Goal: Information Seeking & Learning: Learn about a topic

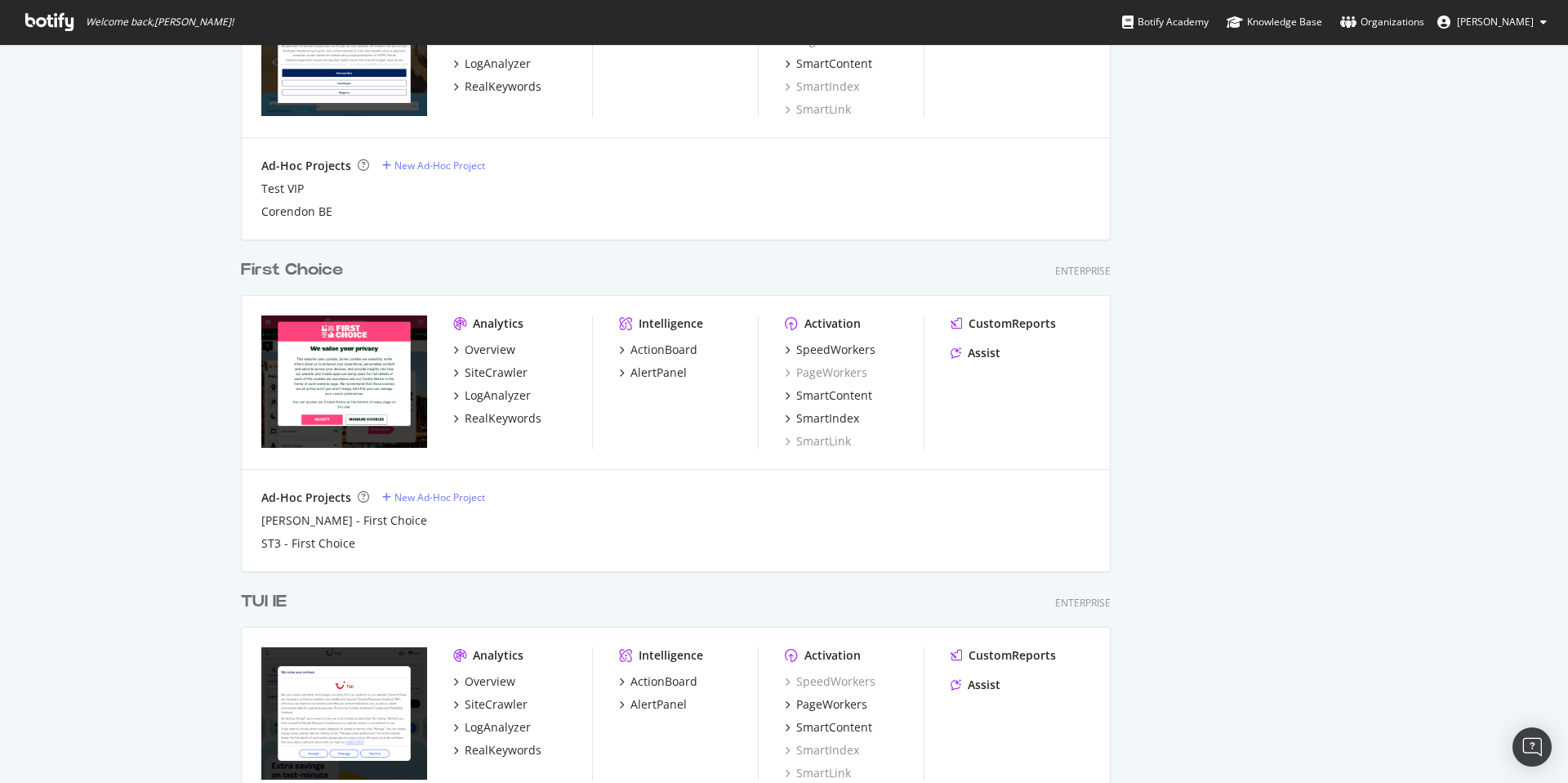
scroll to position [1273, 0]
click at [291, 267] on div "First Choice" at bounding box center [292, 269] width 102 height 23
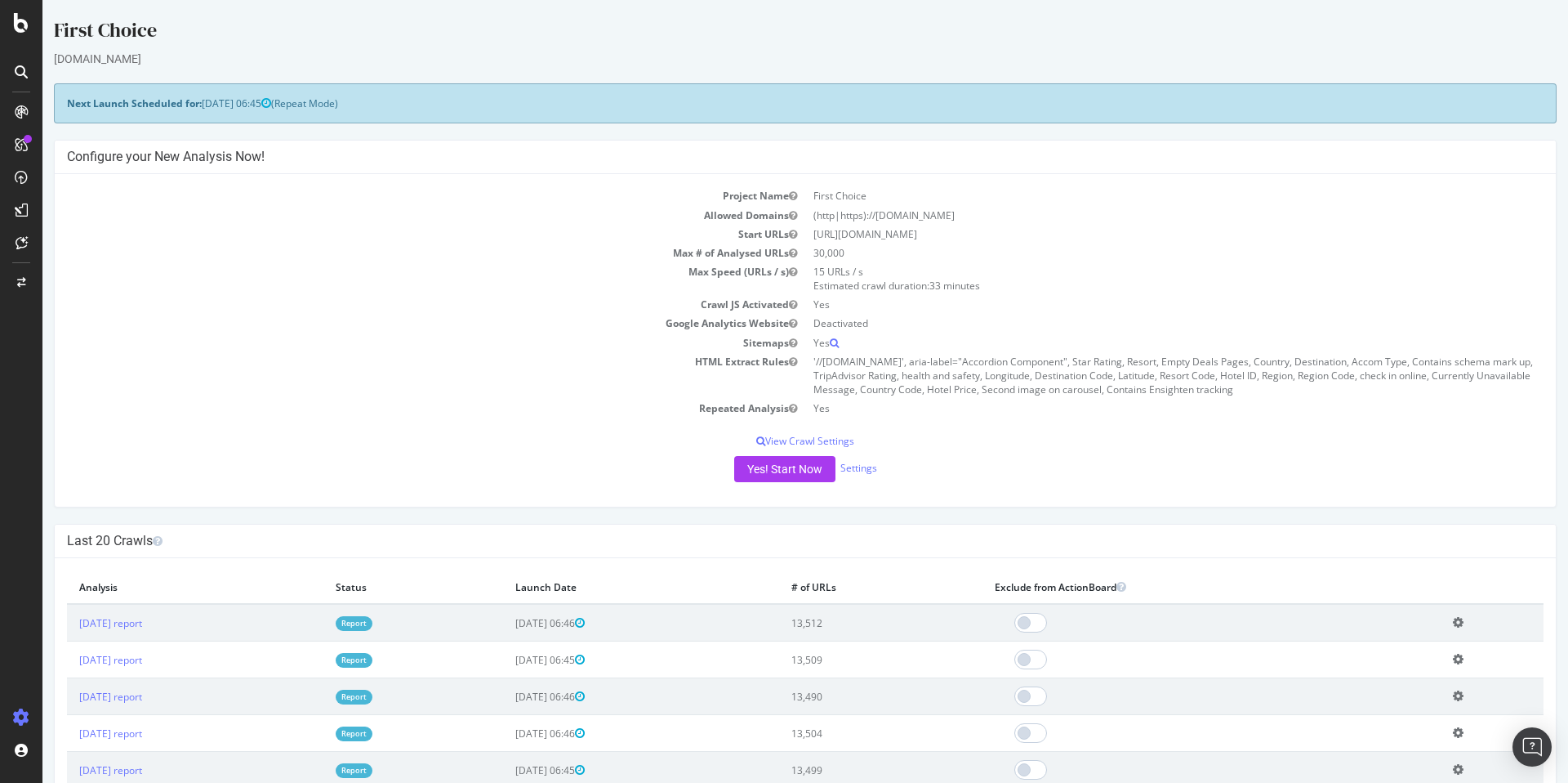
click at [372, 622] on link "Report" at bounding box center [354, 623] width 36 height 14
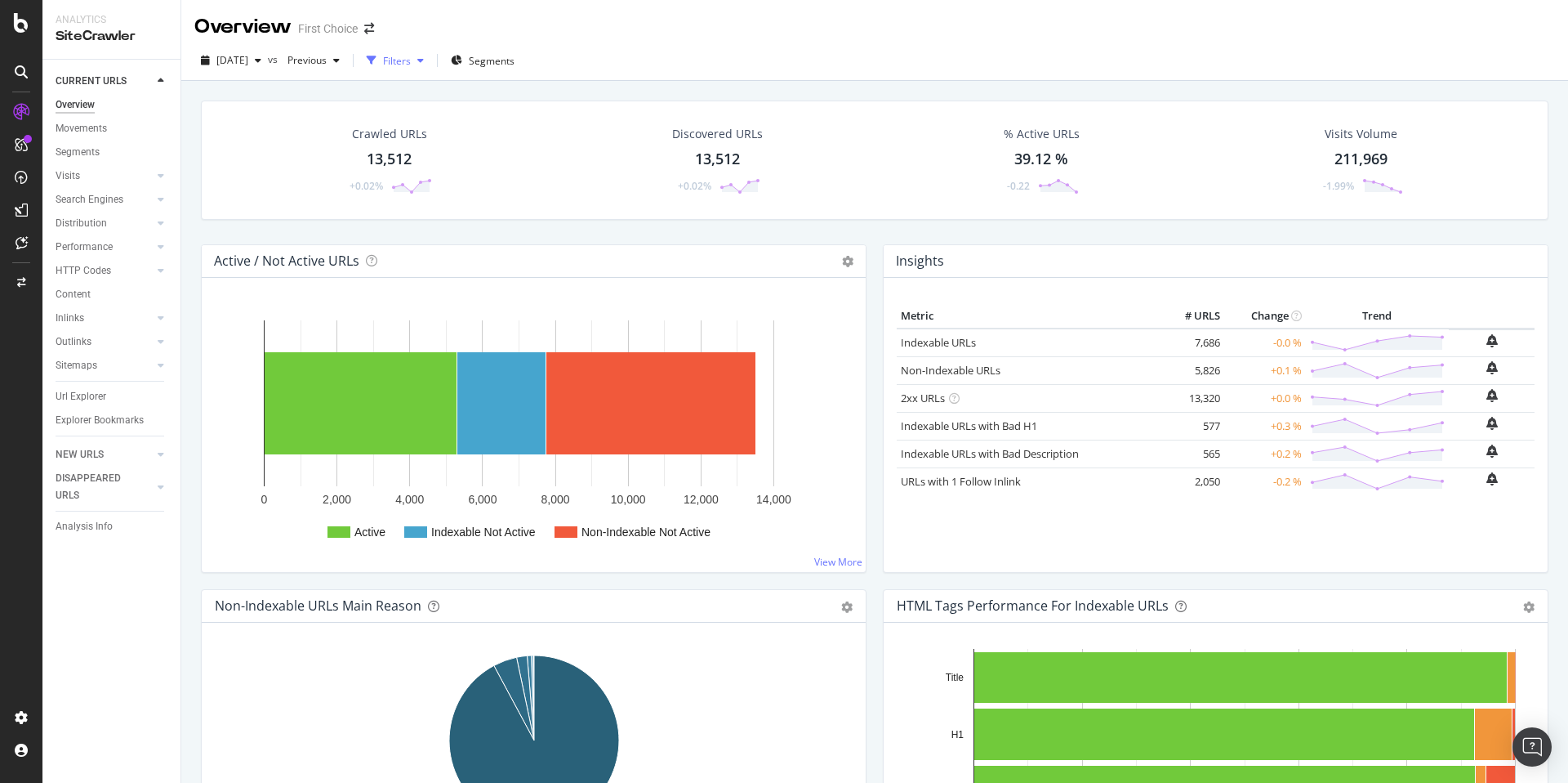
click at [424, 59] on icon "button" at bounding box center [421, 60] width 7 height 10
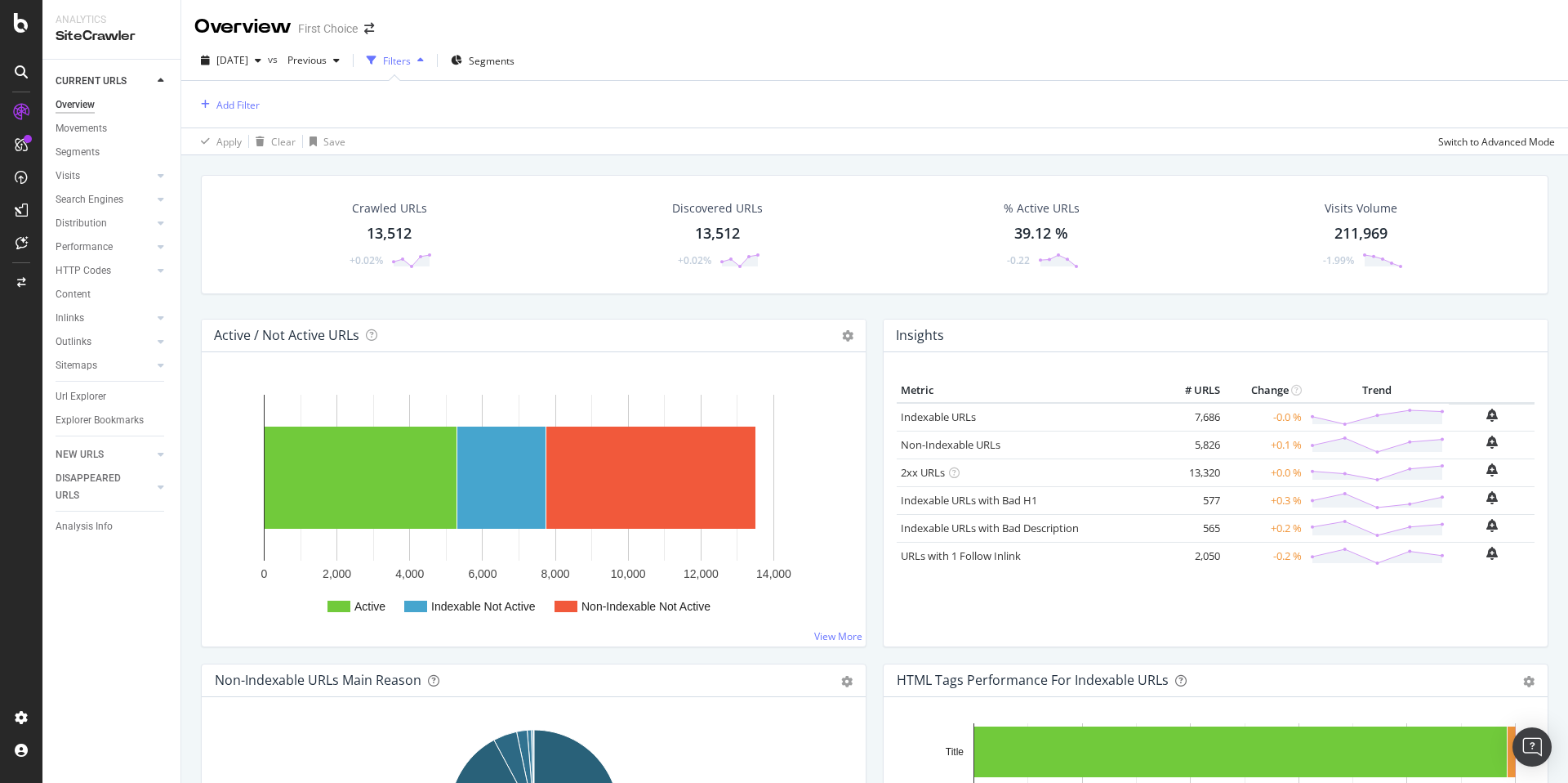
click at [424, 59] on icon "button" at bounding box center [421, 60] width 7 height 10
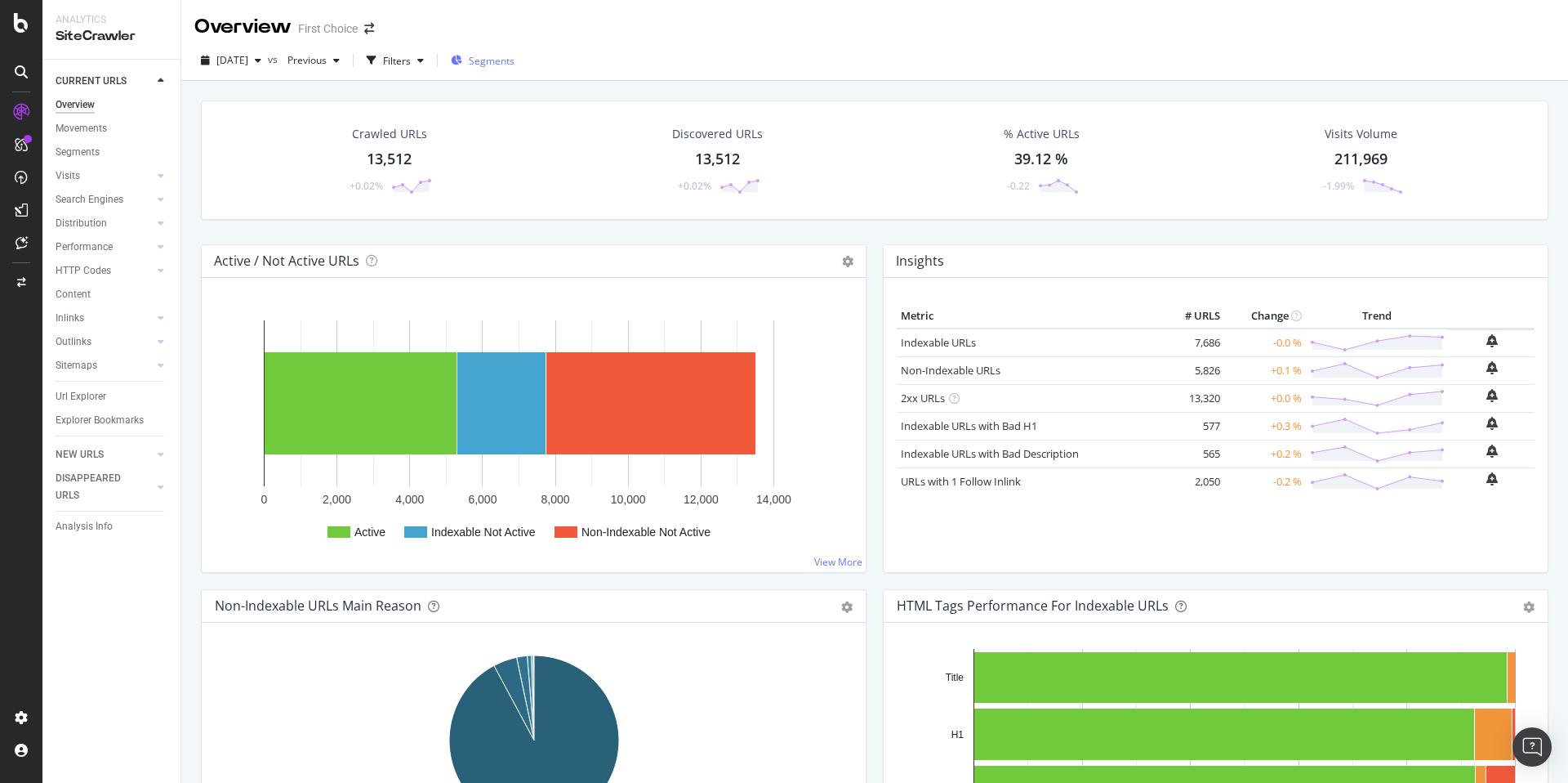
click at [501, 59] on div "Segments" at bounding box center [483, 61] width 64 height 14
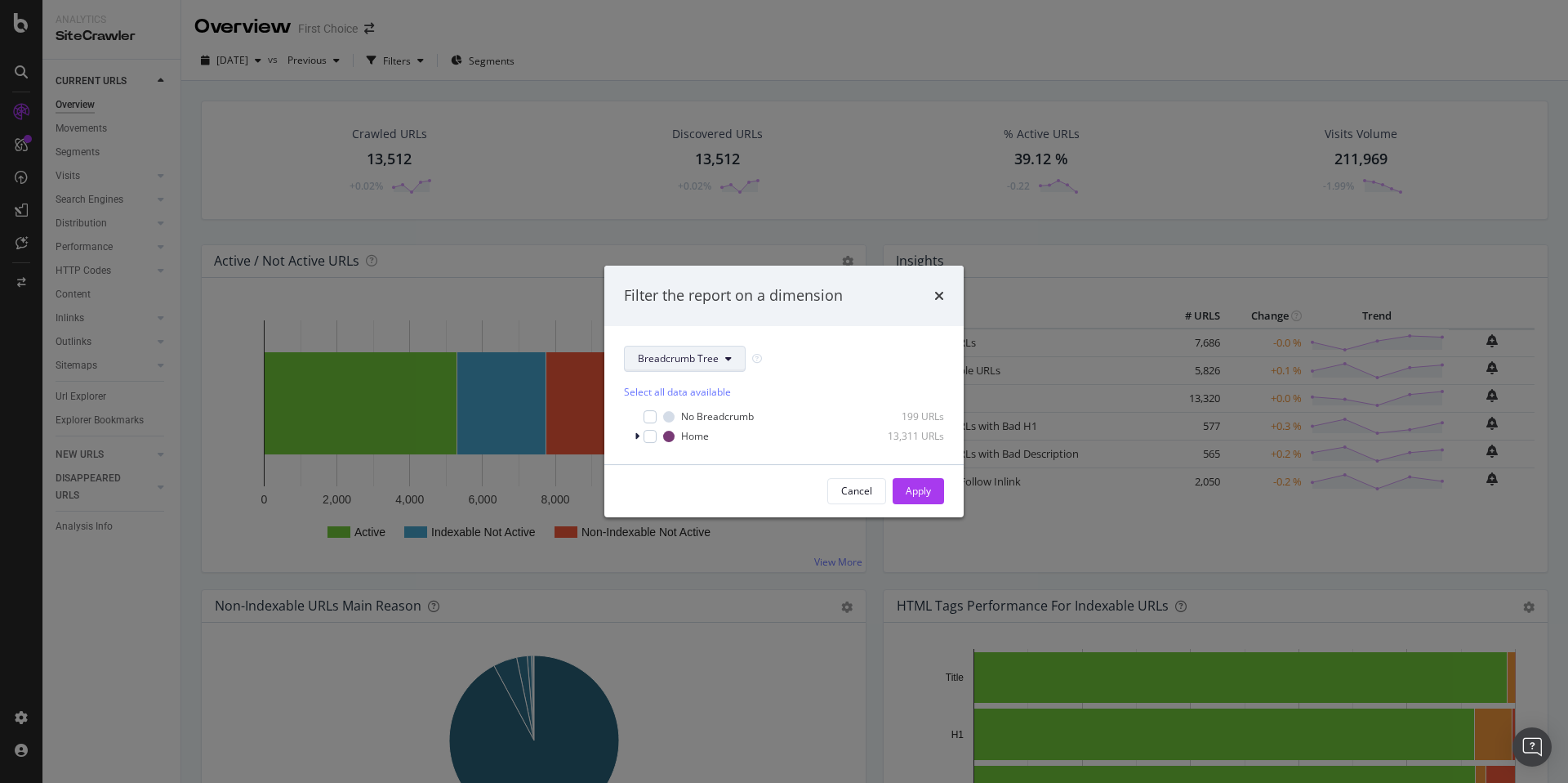
click at [705, 358] on span "Breadcrumb Tree" at bounding box center [678, 359] width 81 height 14
click at [856, 489] on div "Cancel" at bounding box center [856, 490] width 31 height 14
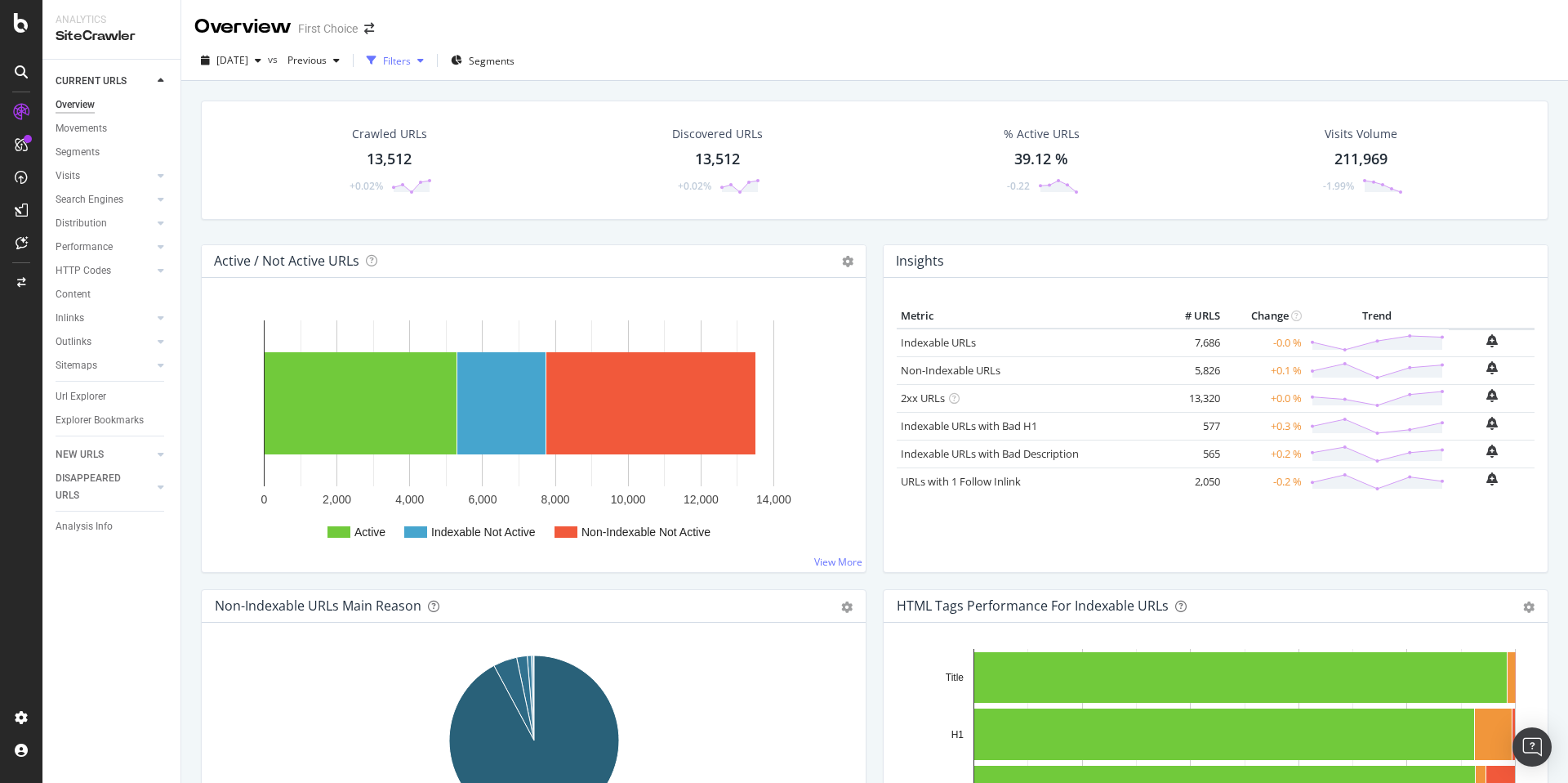
click at [430, 66] on div "Filters" at bounding box center [395, 61] width 70 height 24
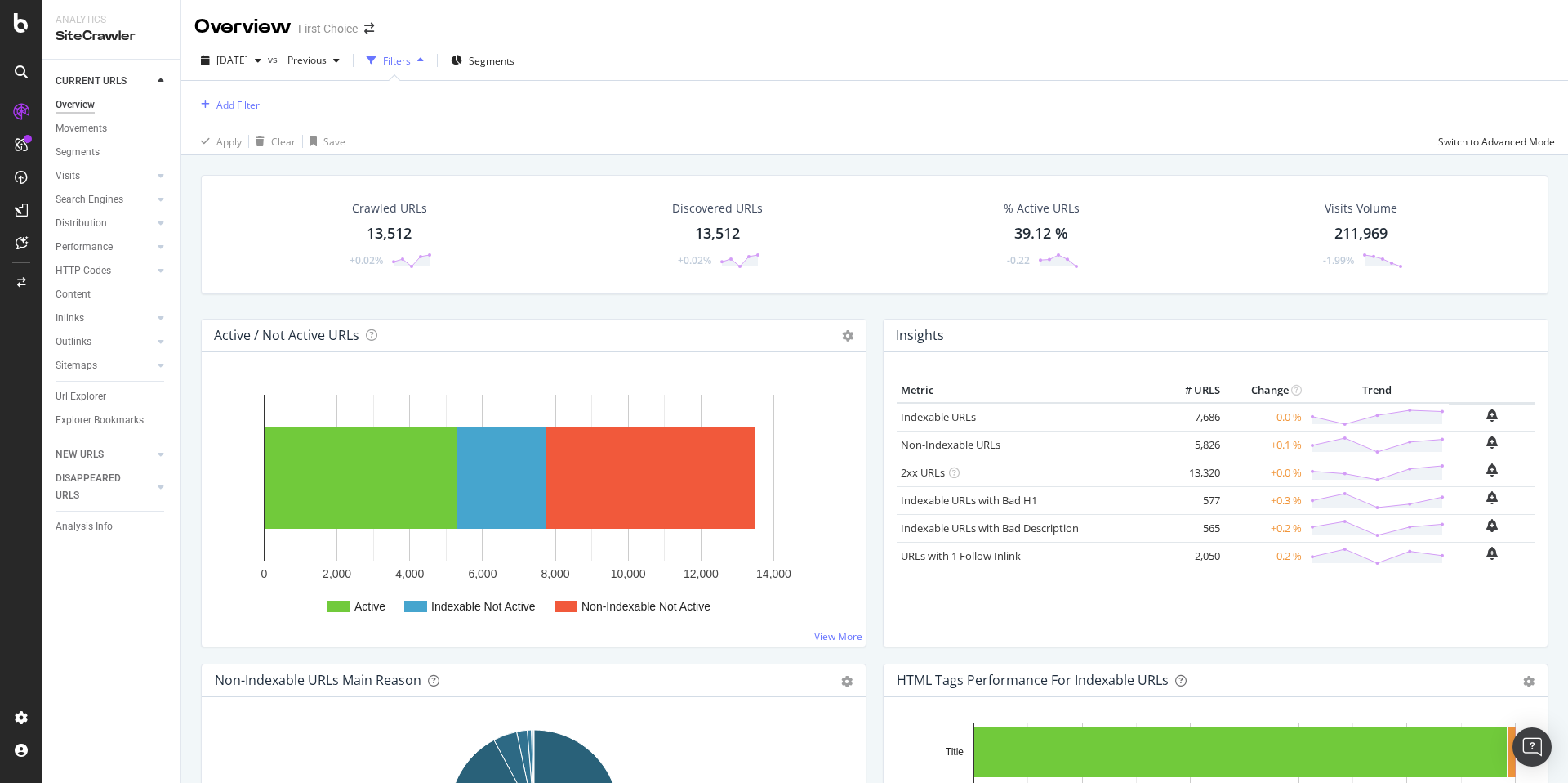
click at [239, 103] on div "Add Filter" at bounding box center [238, 105] width 43 height 14
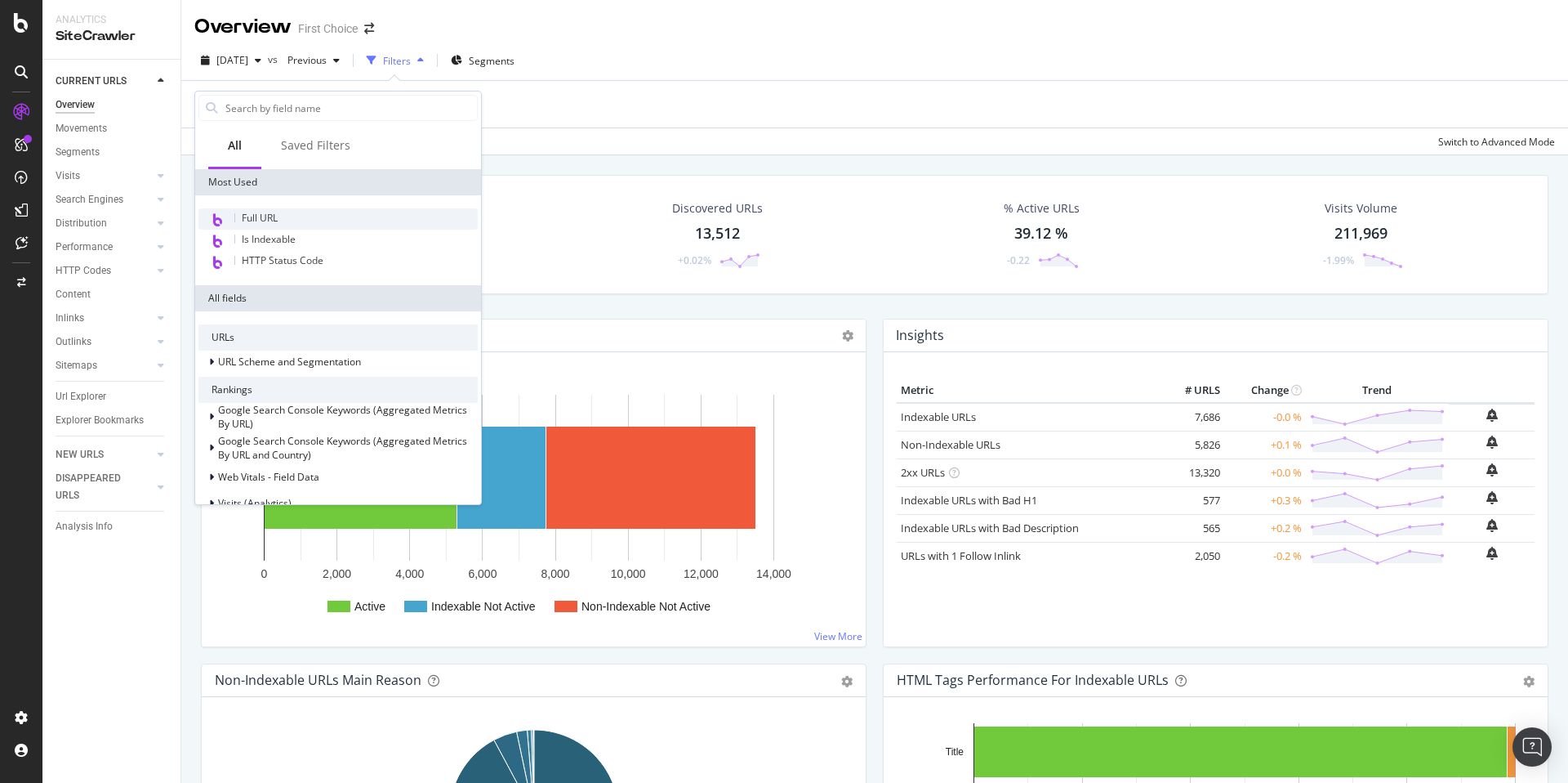
click at [282, 217] on div "Full URL" at bounding box center [338, 219] width 280 height 22
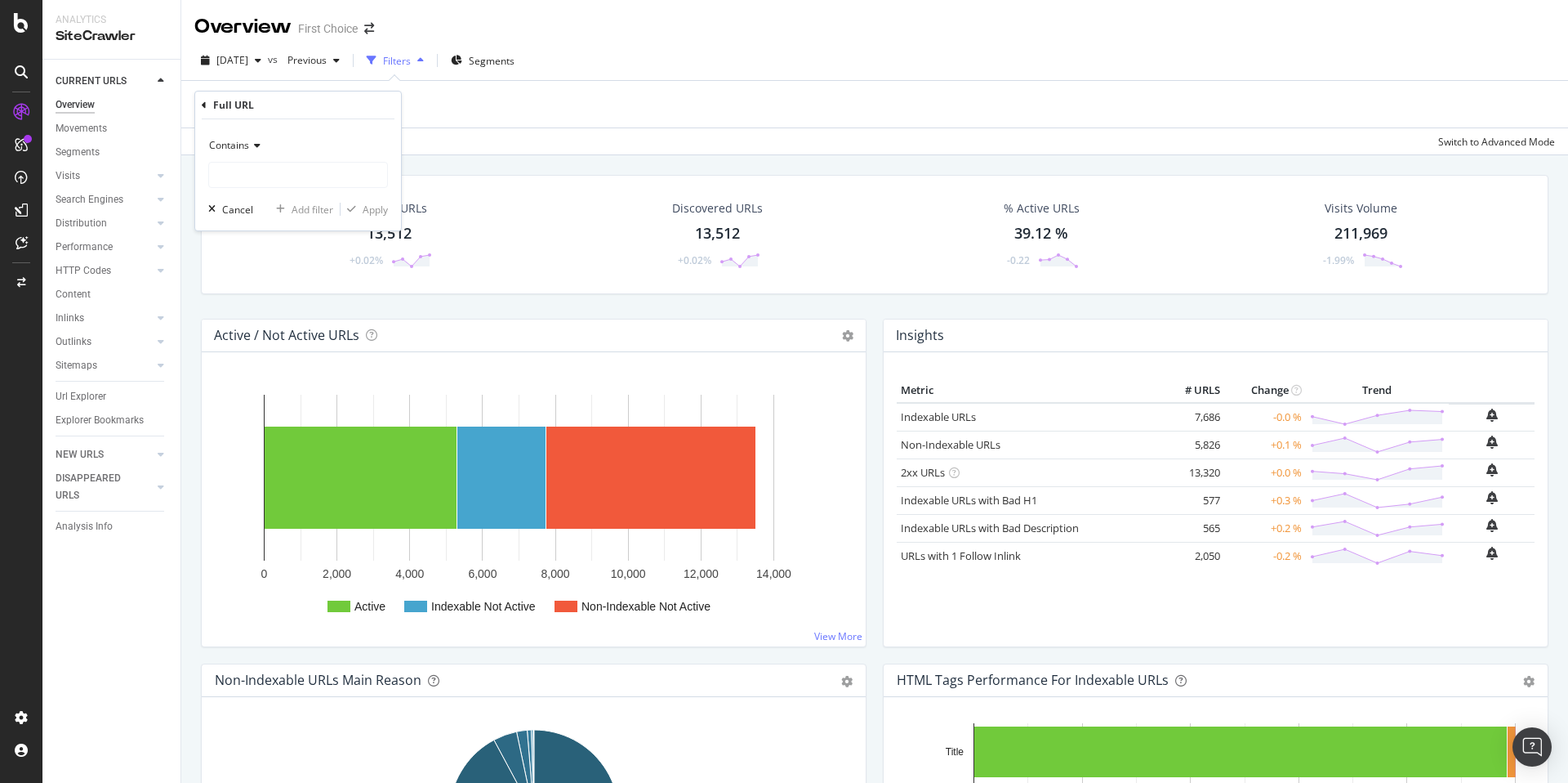
click at [254, 142] on icon at bounding box center [255, 145] width 11 height 10
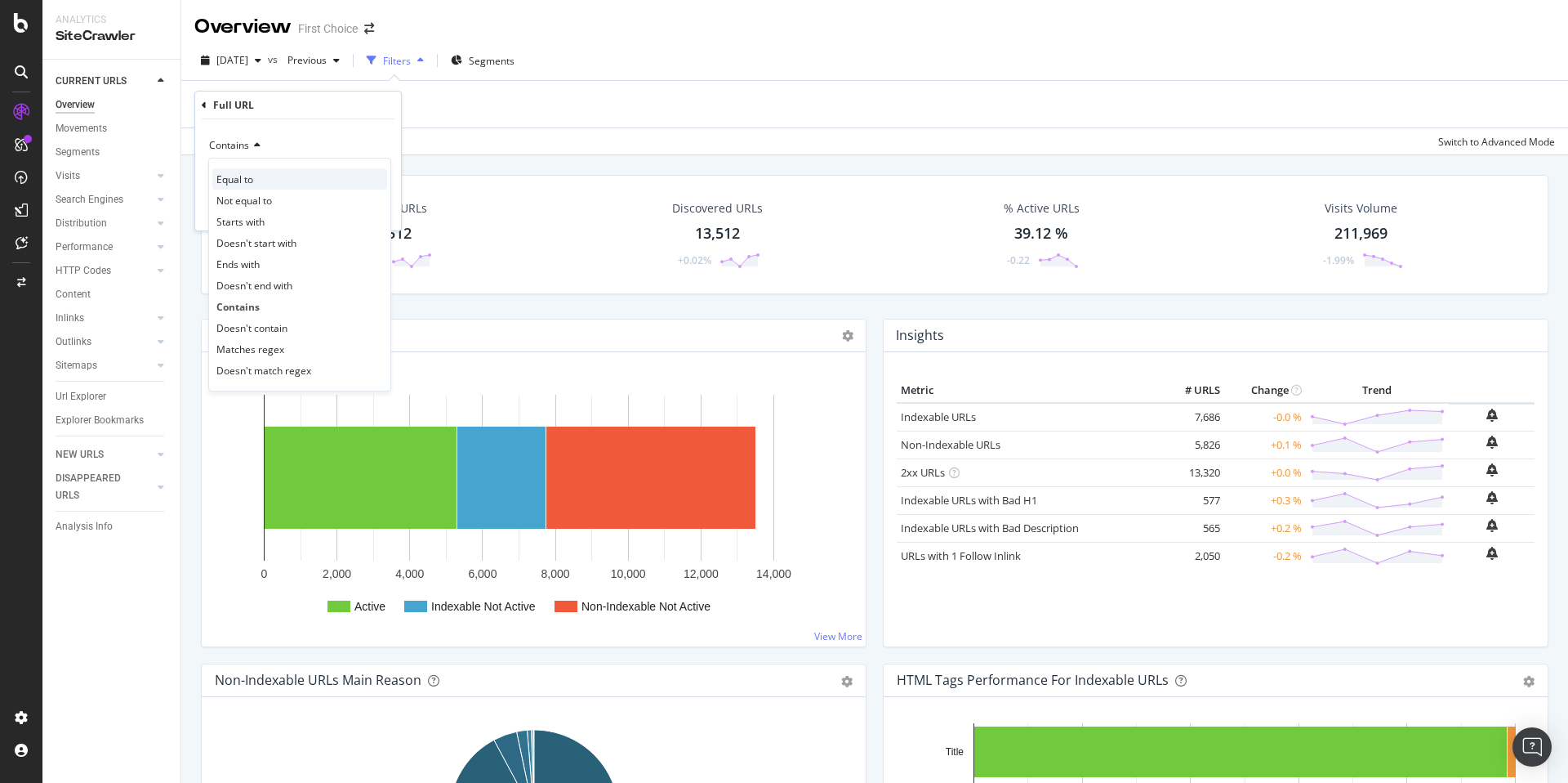
click at [254, 184] on div "Equal to" at bounding box center [300, 178] width 175 height 22
click at [264, 177] on input "text" at bounding box center [298, 175] width 178 height 26
paste input "[URL][DOMAIN_NAME]"
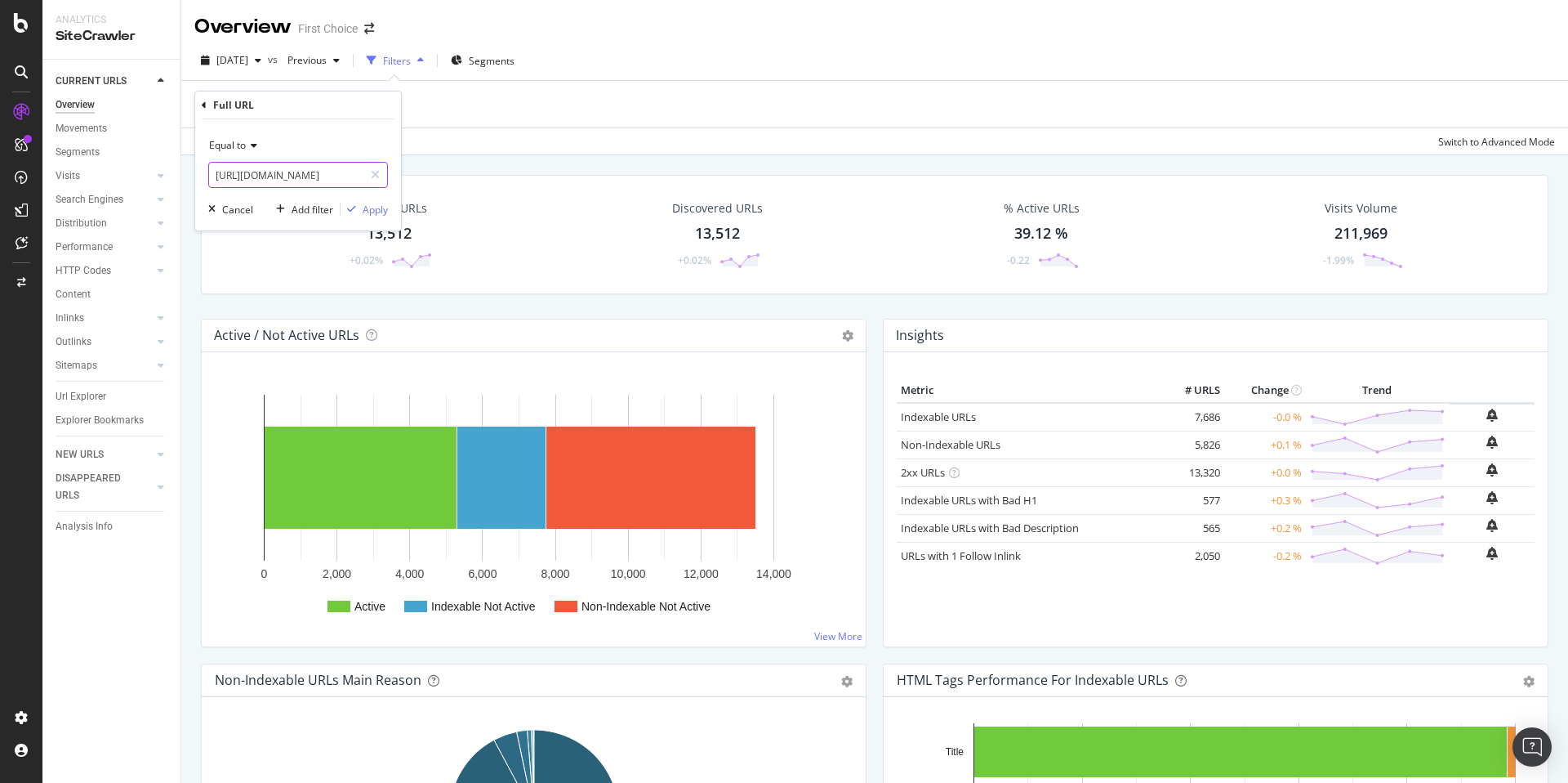
type input "[URL][DOMAIN_NAME]"
click at [371, 203] on div "Apply" at bounding box center [375, 210] width 25 height 14
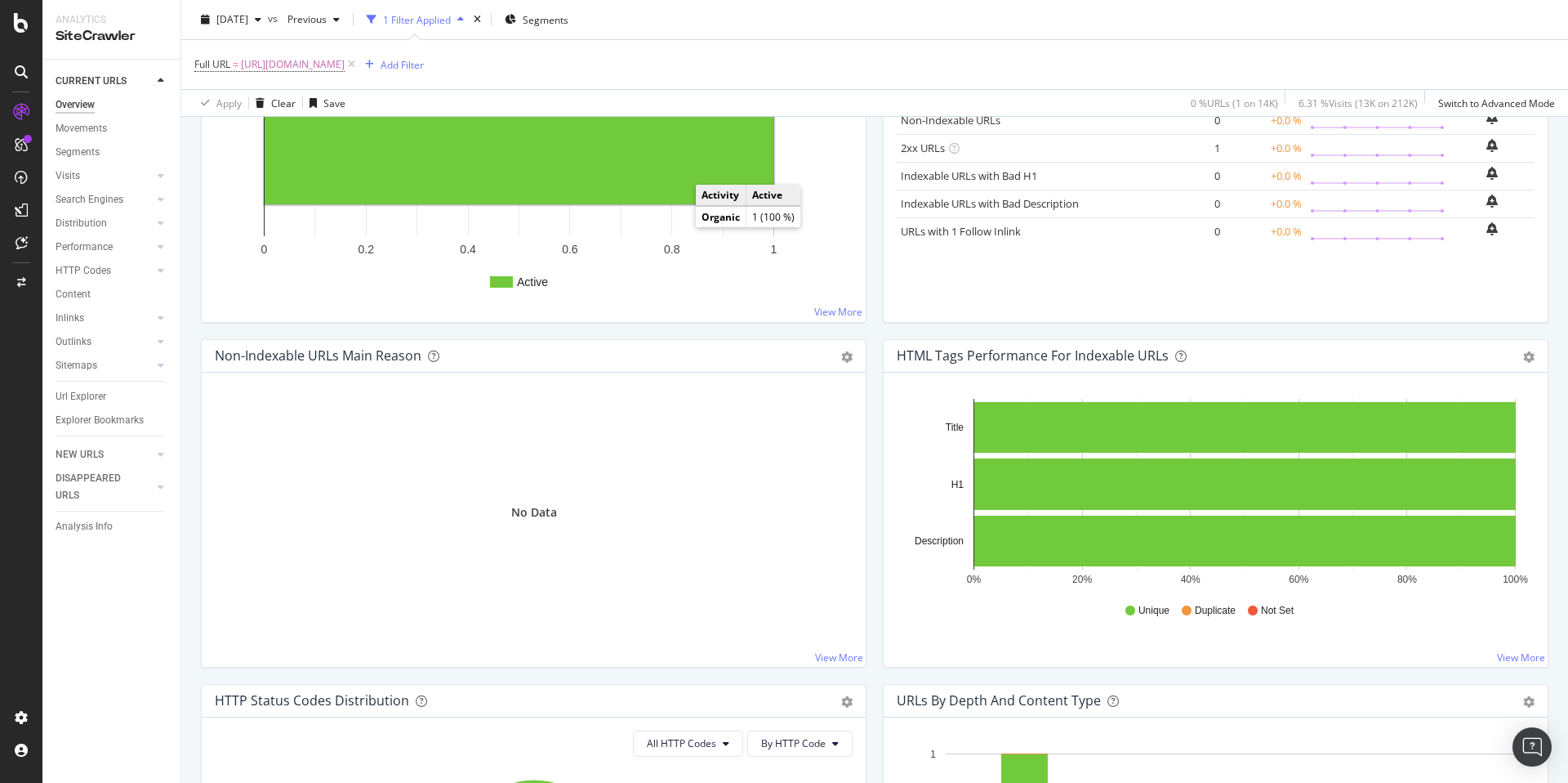
scroll to position [333, 0]
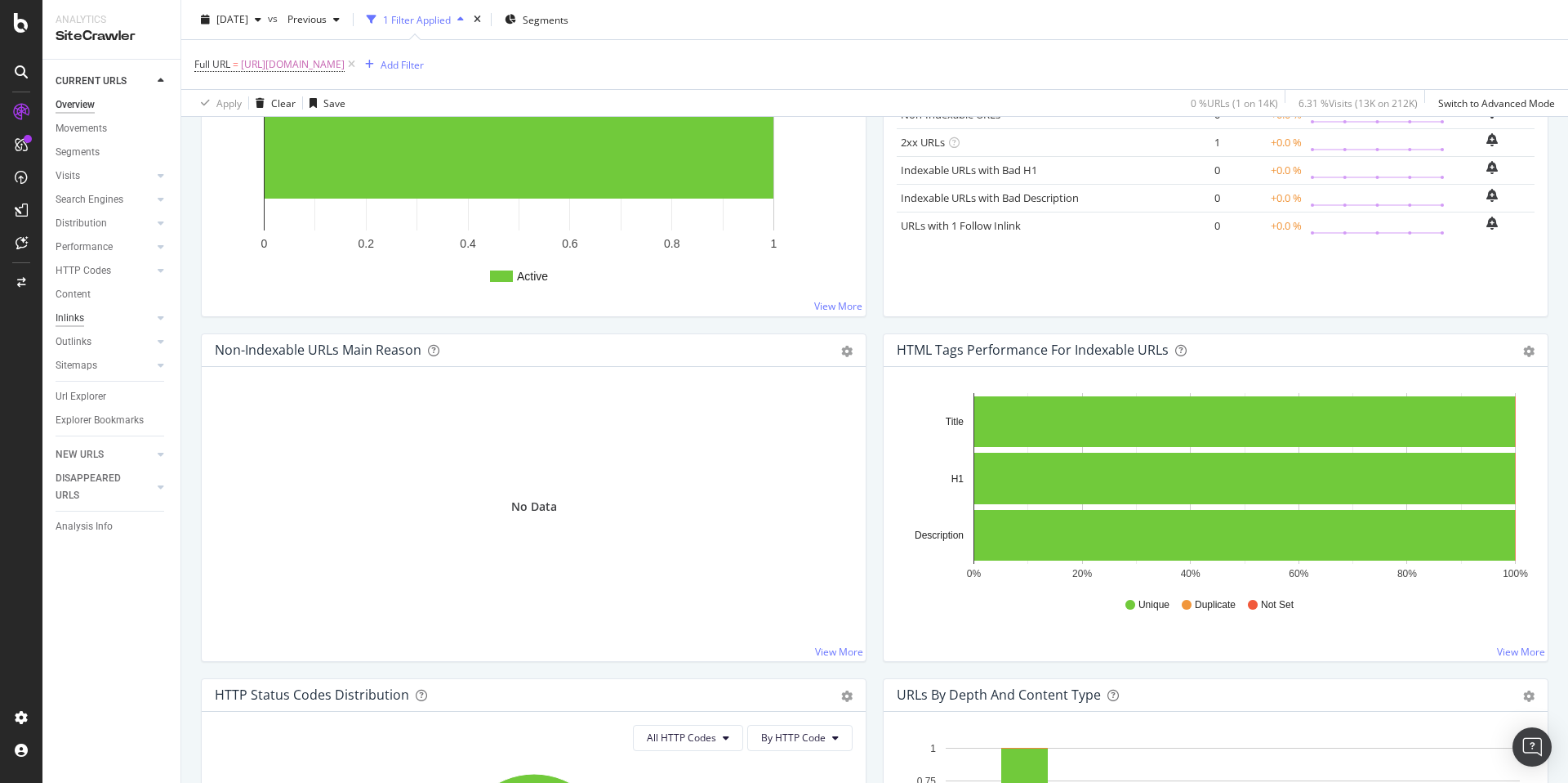
click at [74, 316] on div "Inlinks" at bounding box center [69, 318] width 29 height 17
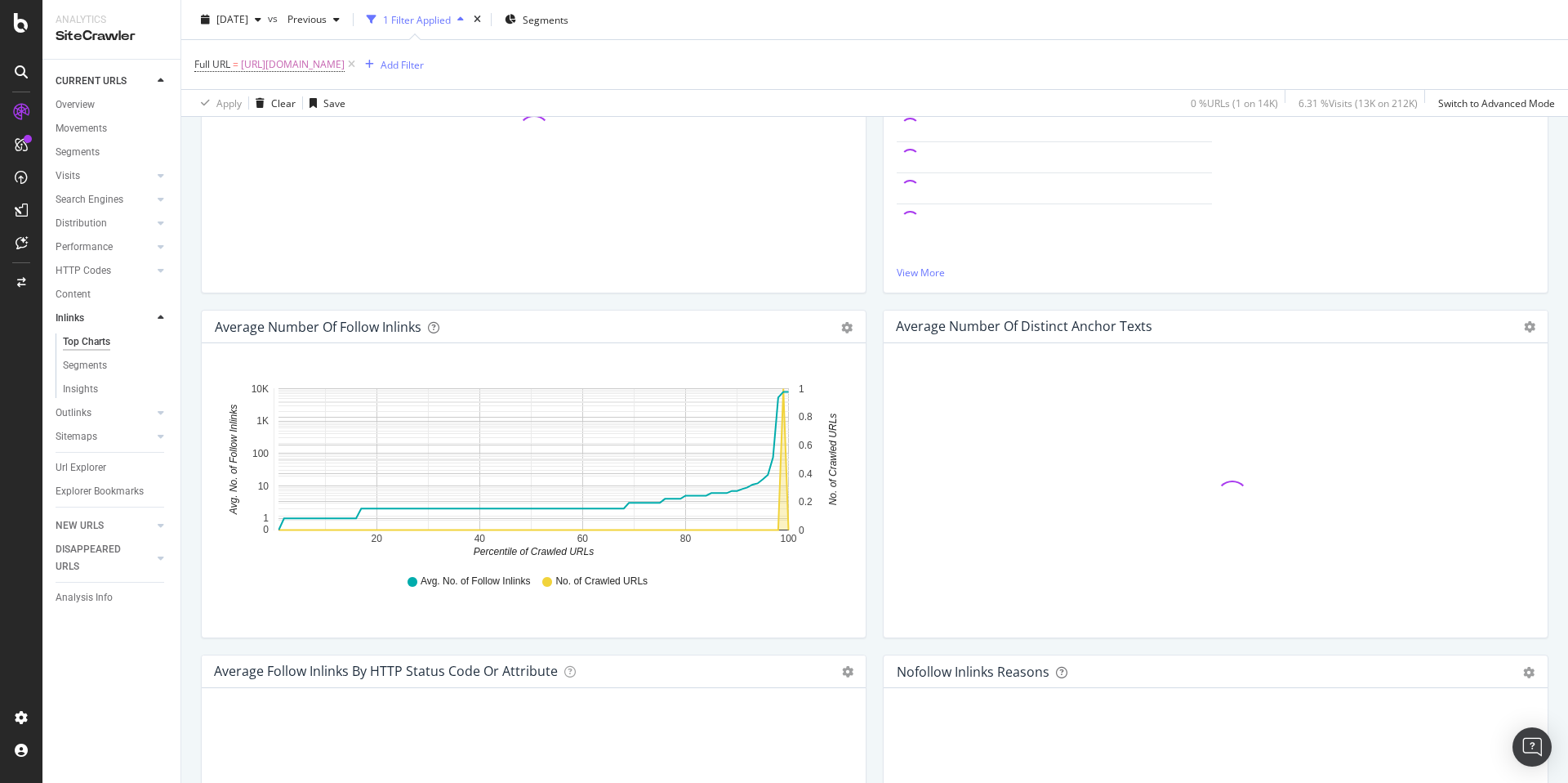
click at [85, 339] on div "Top Charts" at bounding box center [87, 342] width 48 height 17
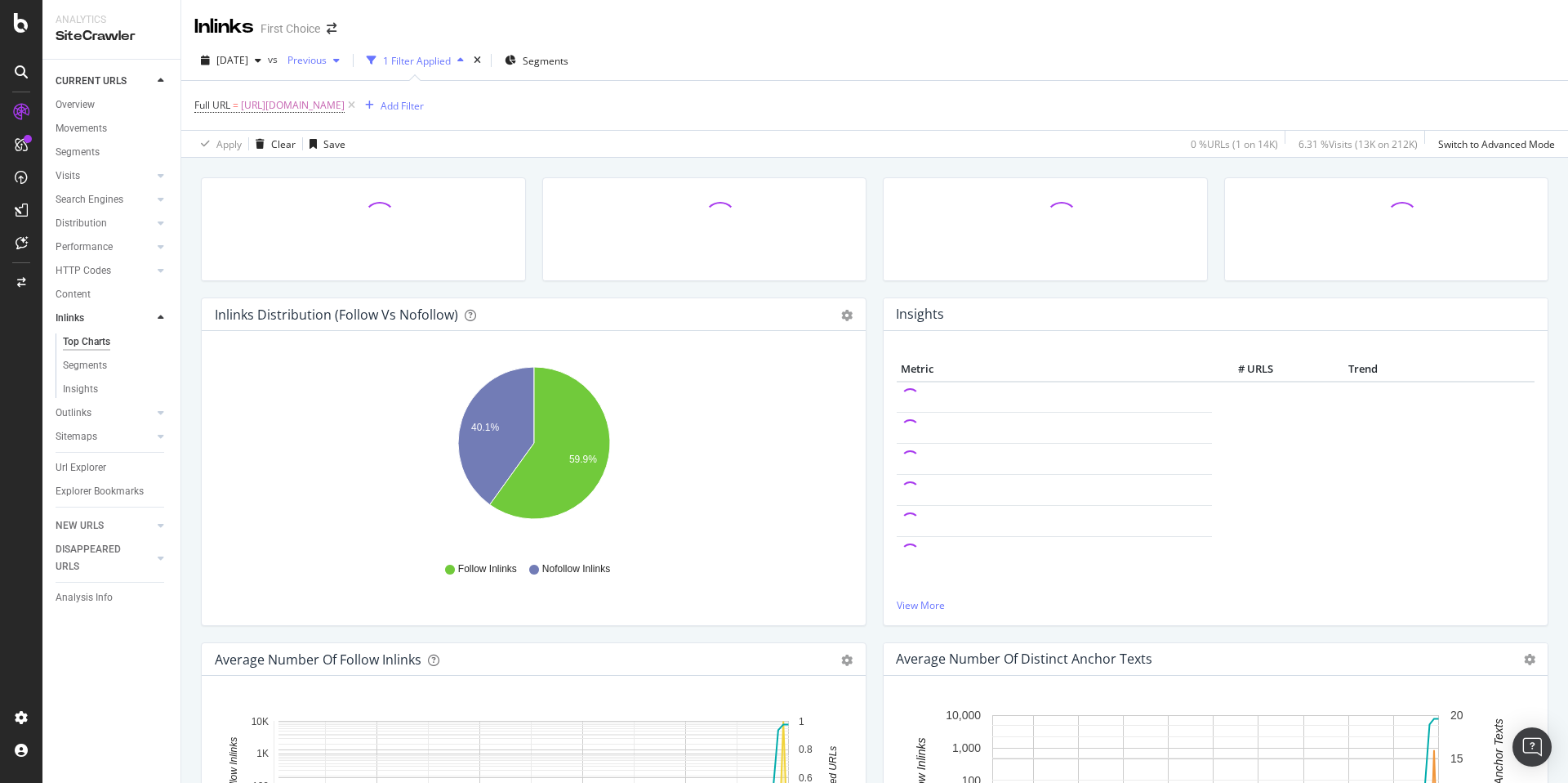
click at [326, 56] on span "Previous" at bounding box center [303, 60] width 46 height 14
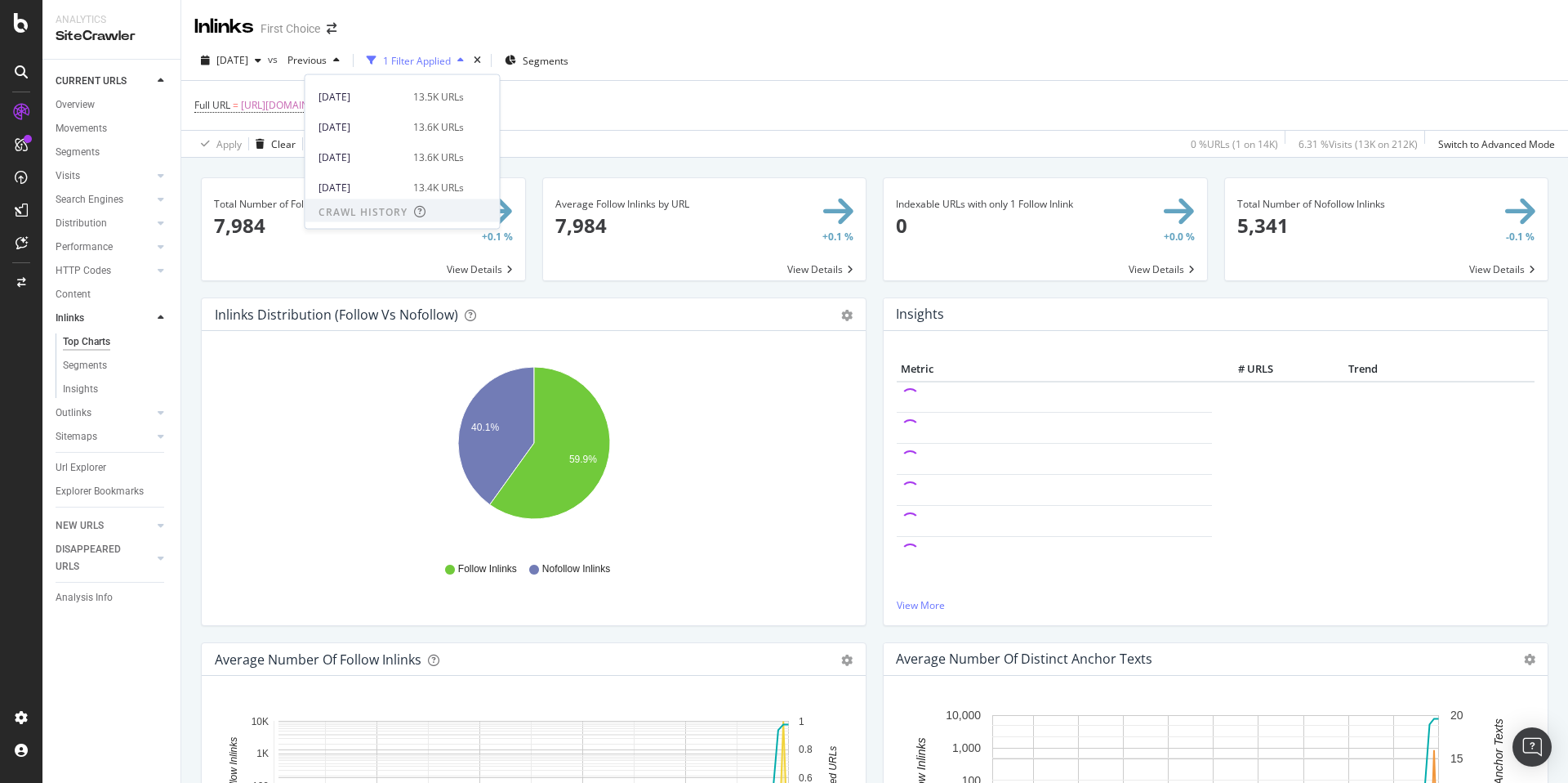
scroll to position [509, 0]
click at [377, 184] on div "[DATE]" at bounding box center [361, 184] width 85 height 15
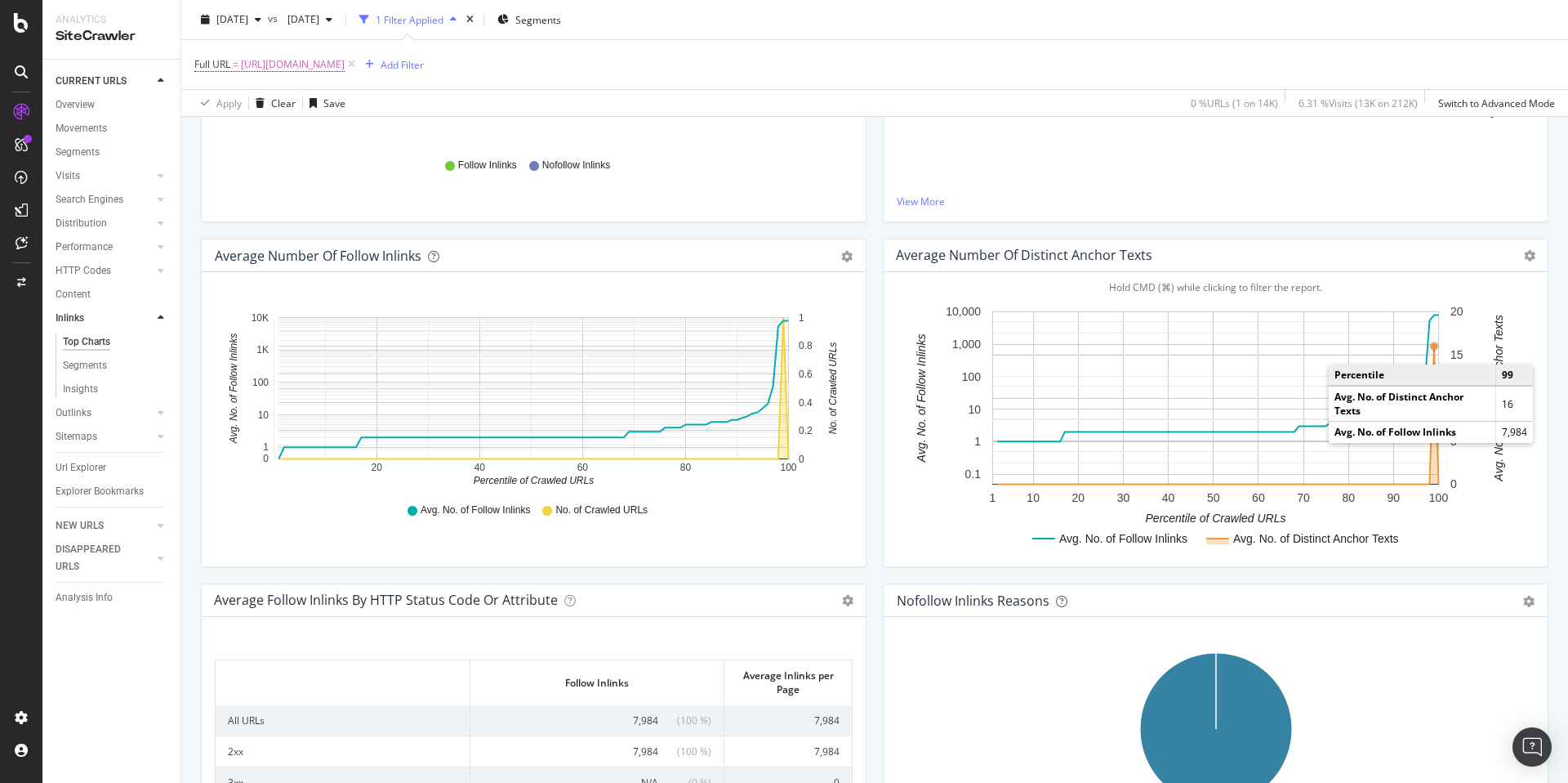
scroll to position [405, 0]
click at [1434, 343] on circle "A chart." at bounding box center [1434, 345] width 7 height 7
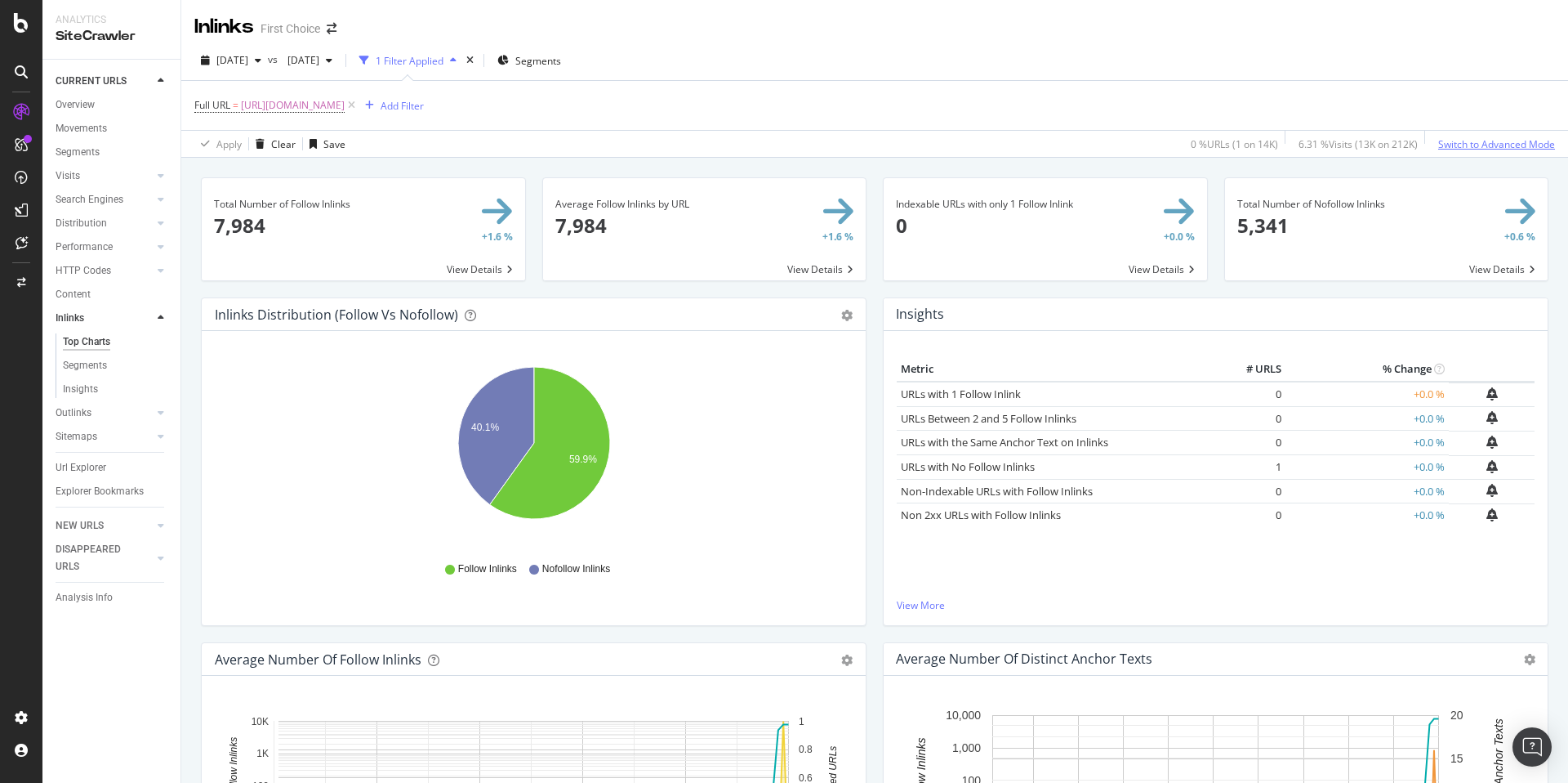
click at [1461, 146] on div "Switch to Advanced Mode" at bounding box center [1496, 144] width 117 height 14
click at [87, 392] on div "Insights" at bounding box center [81, 390] width 35 height 17
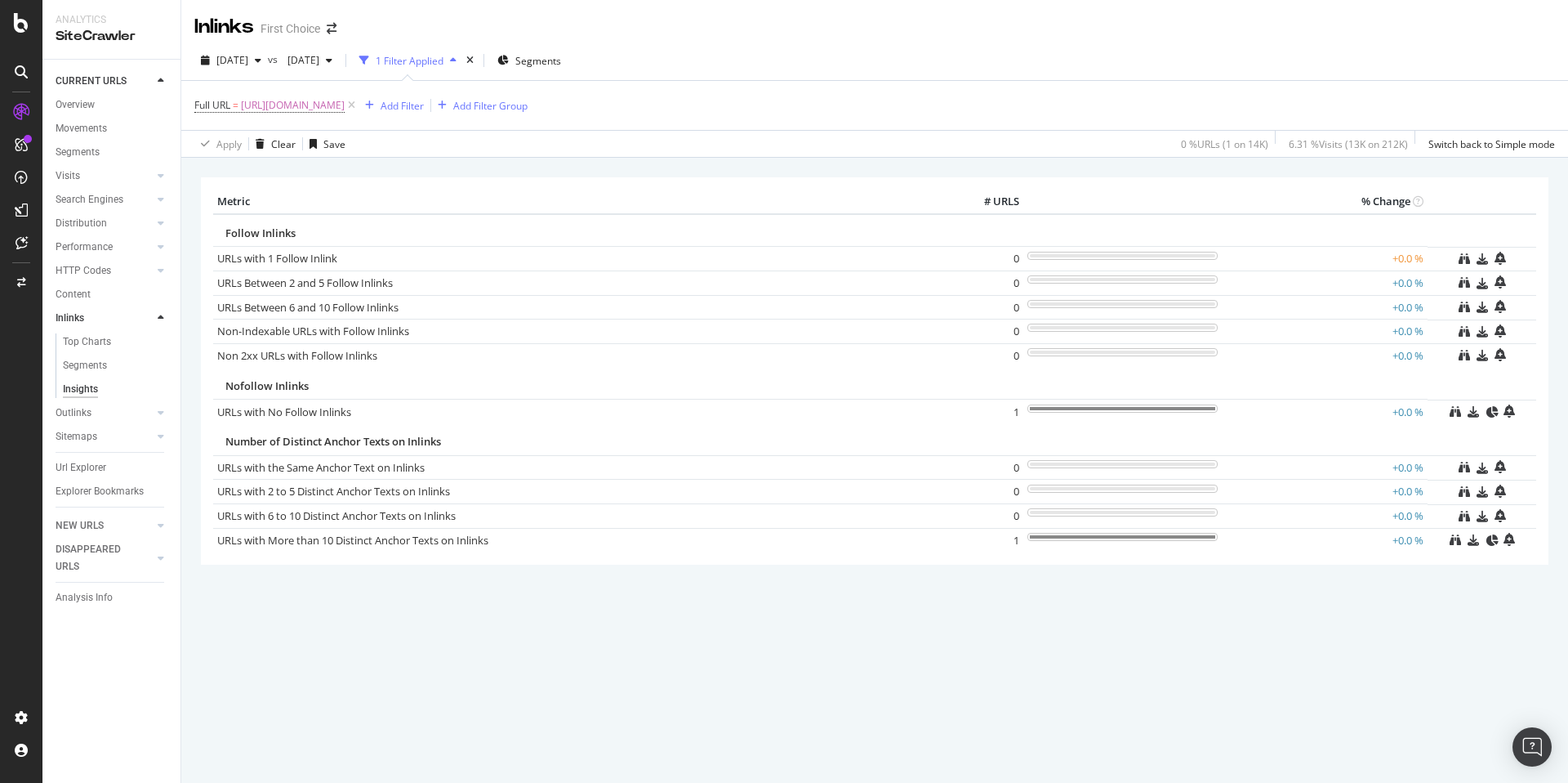
click at [91, 416] on link "Outlinks" at bounding box center [104, 413] width 97 height 17
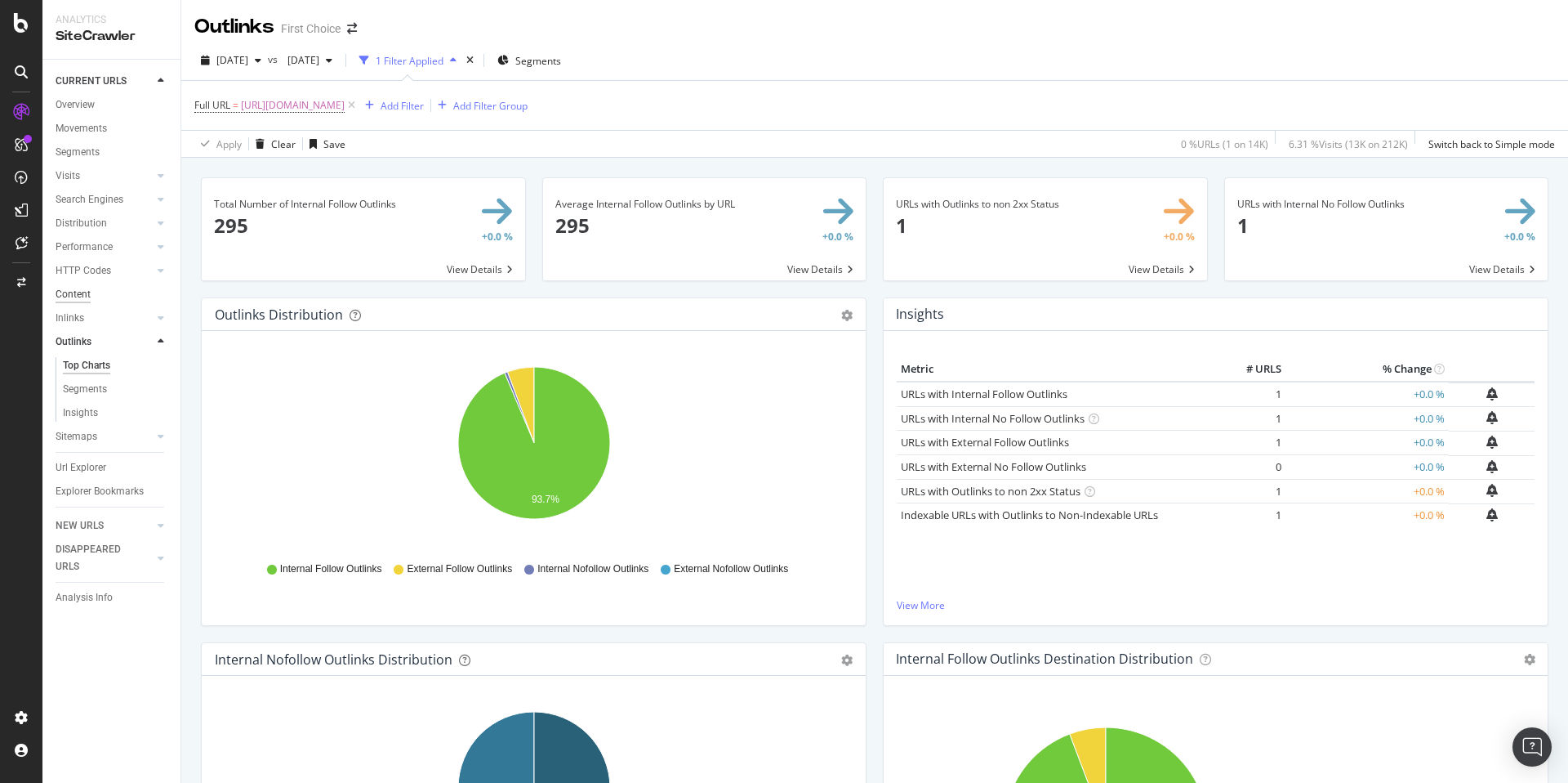
click at [86, 294] on div "Content" at bounding box center [73, 294] width 35 height 17
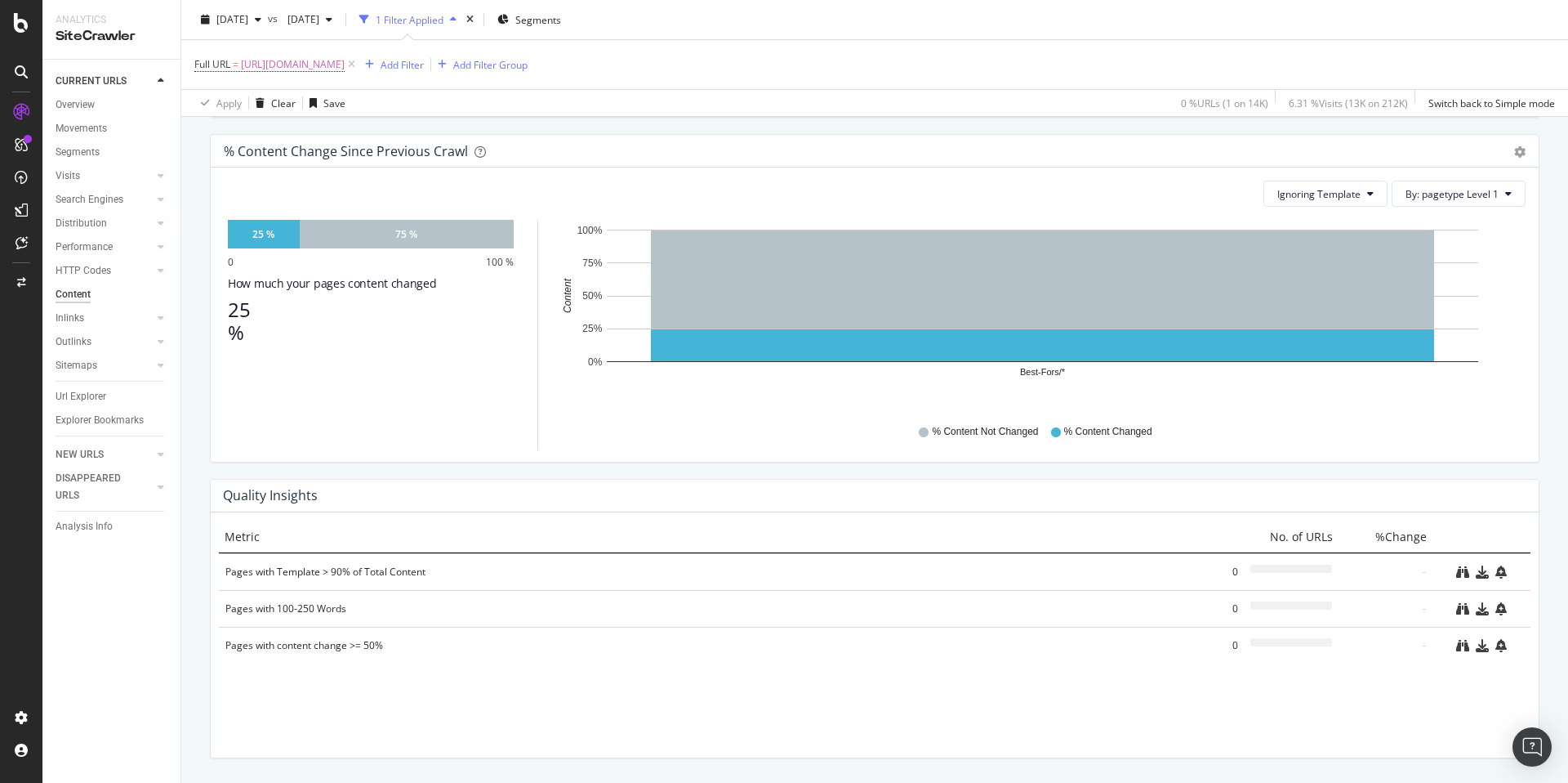
scroll to position [900, 0]
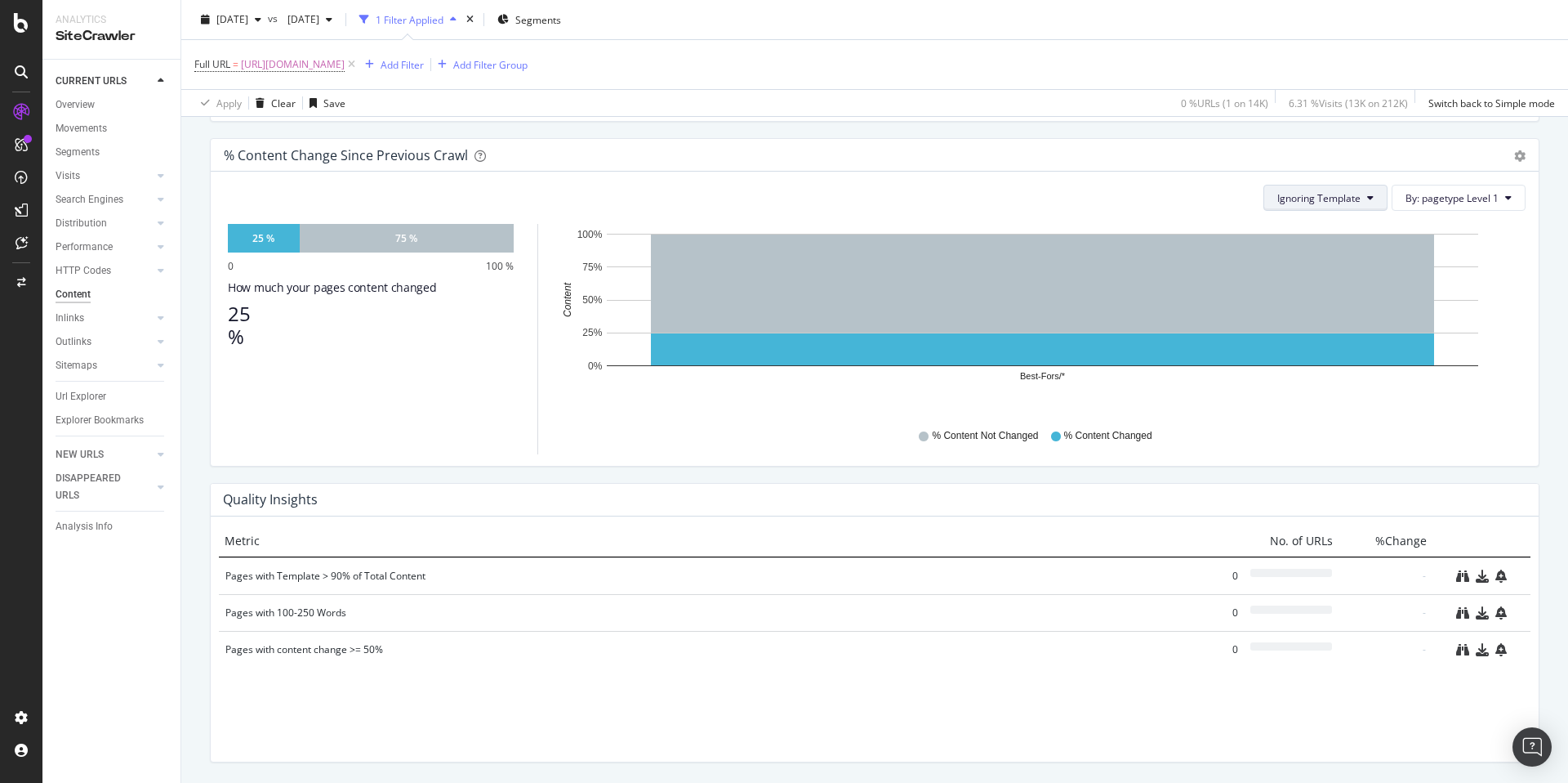
click at [1313, 206] on button "Ignoring Template" at bounding box center [1325, 197] width 124 height 26
click at [1188, 200] on div "Ignoring Template By: pagetype Level 1" at bounding box center [874, 197] width 1301 height 26
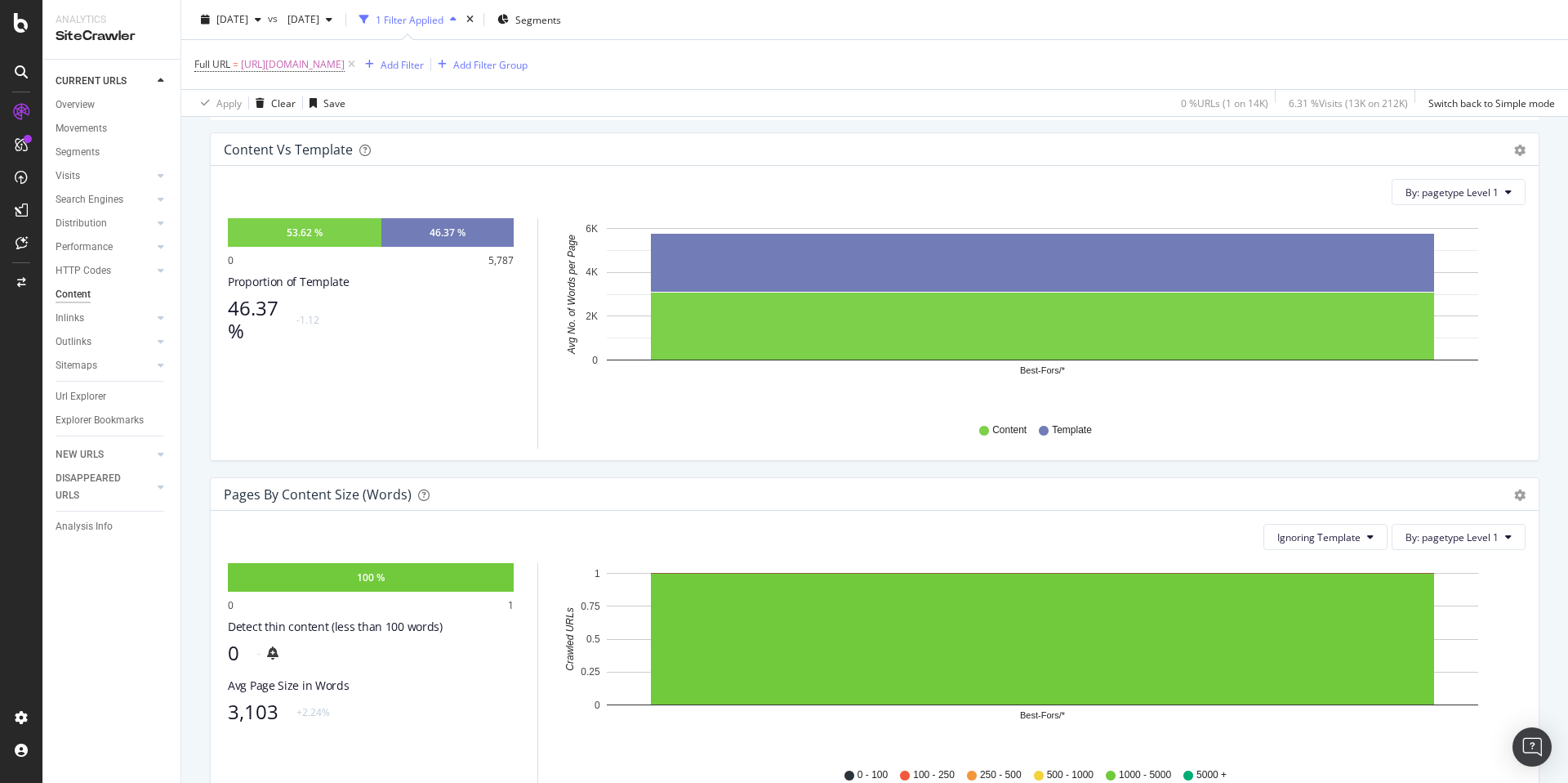
scroll to position [0, 0]
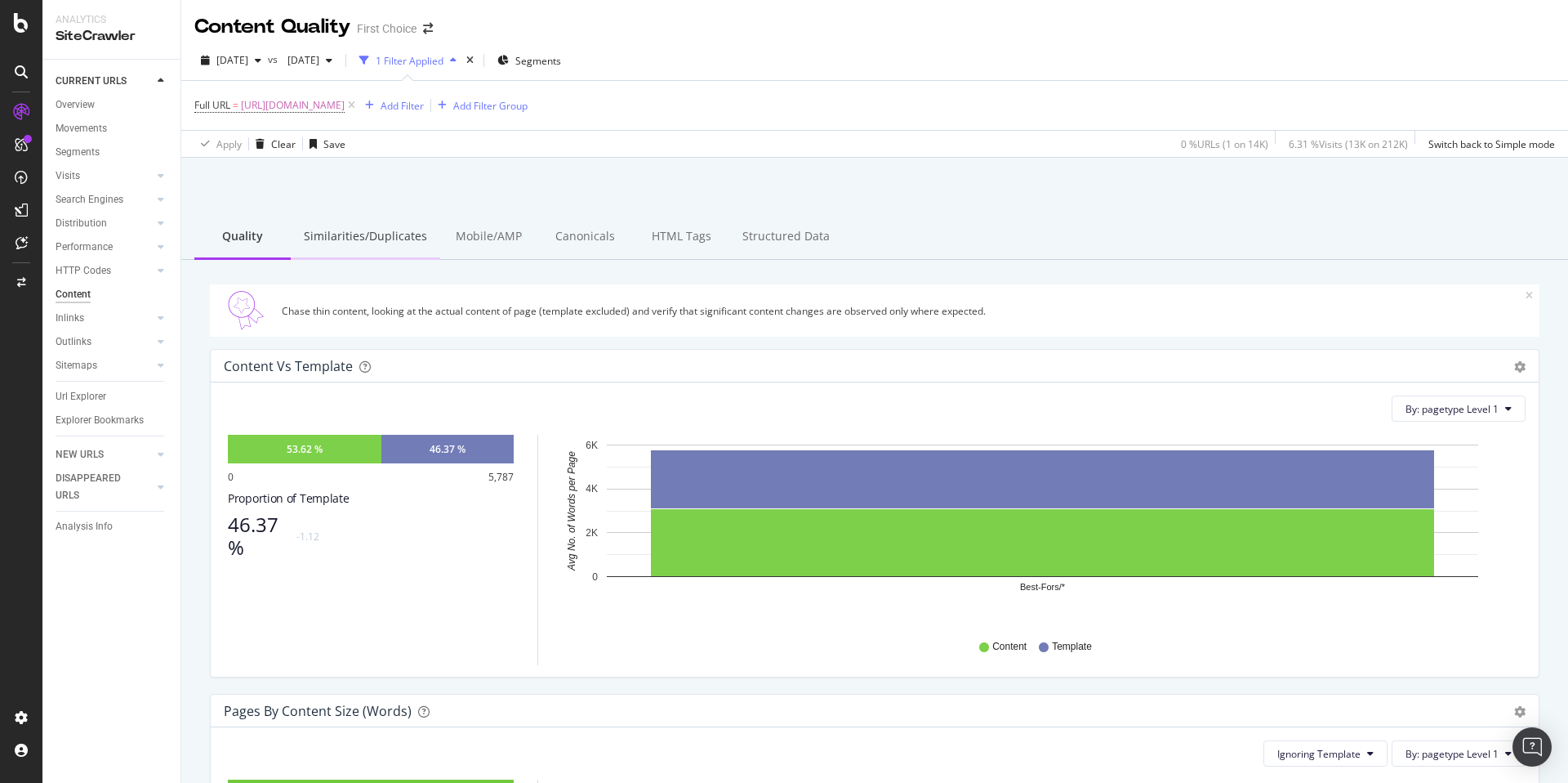
click at [380, 237] on div "Similarities/Duplicates" at bounding box center [365, 237] width 150 height 45
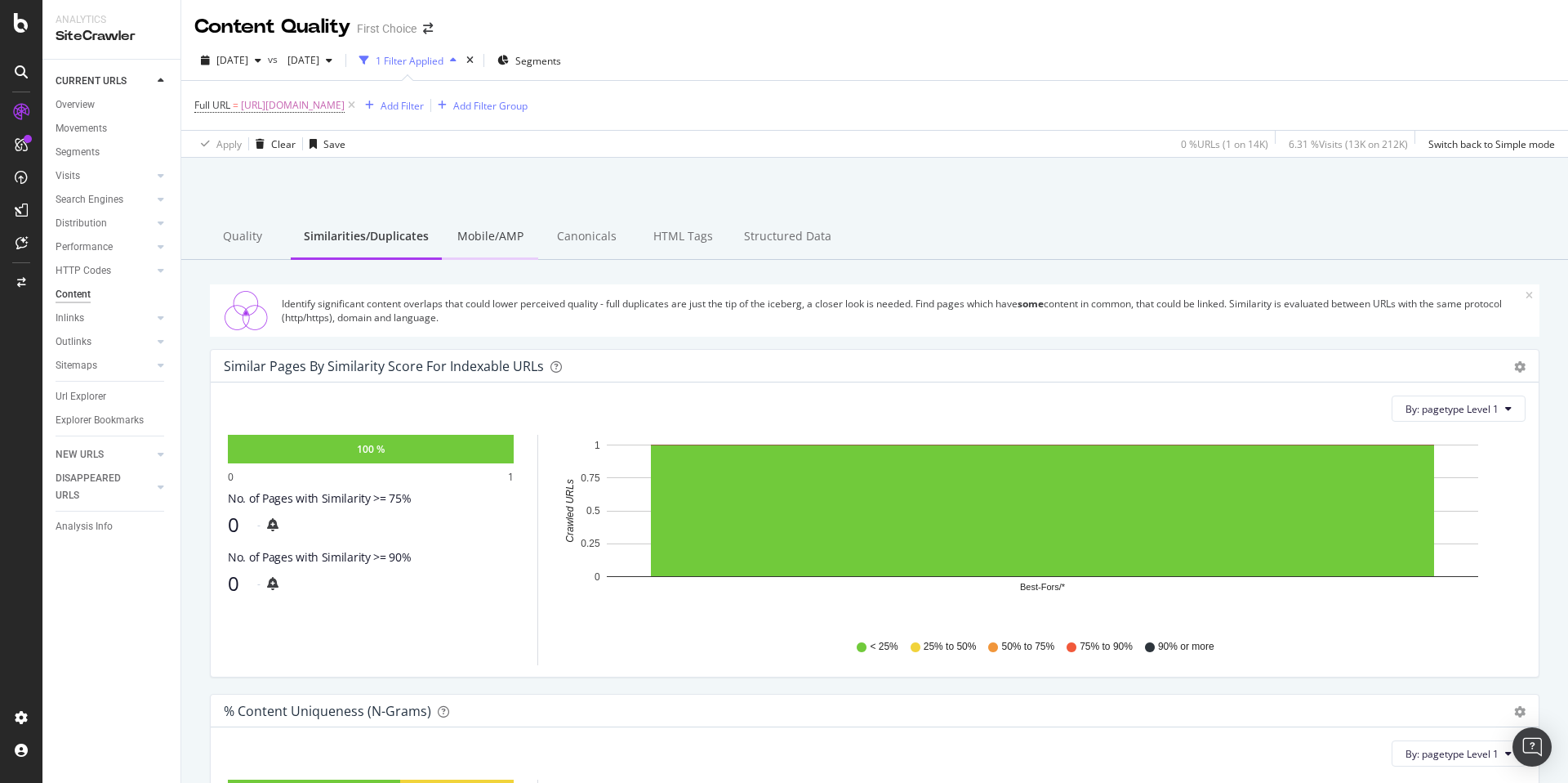
click at [489, 239] on div "Mobile/AMP" at bounding box center [489, 237] width 96 height 45
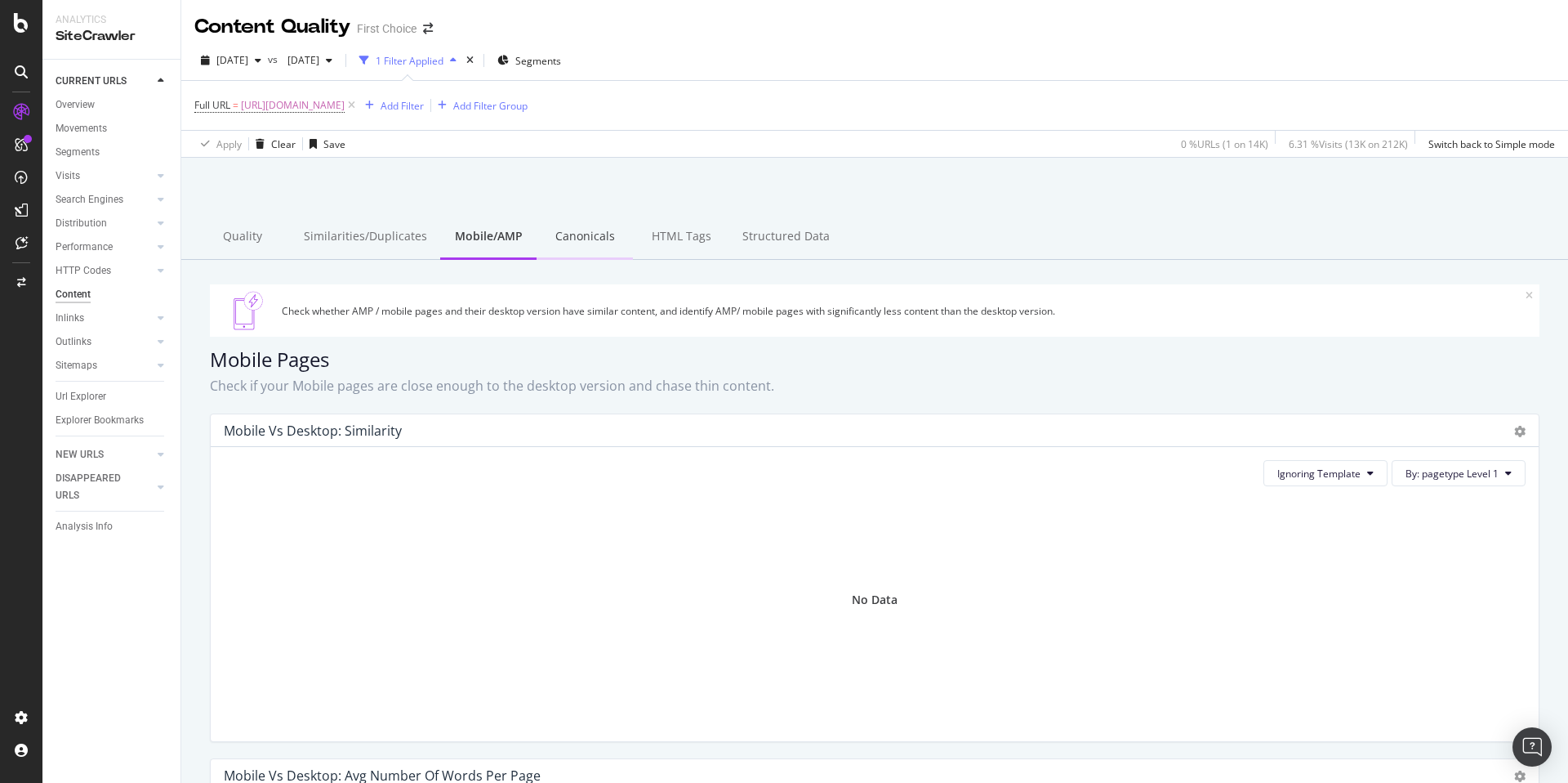
click at [568, 240] on div "Canonicals" at bounding box center [584, 237] width 96 height 45
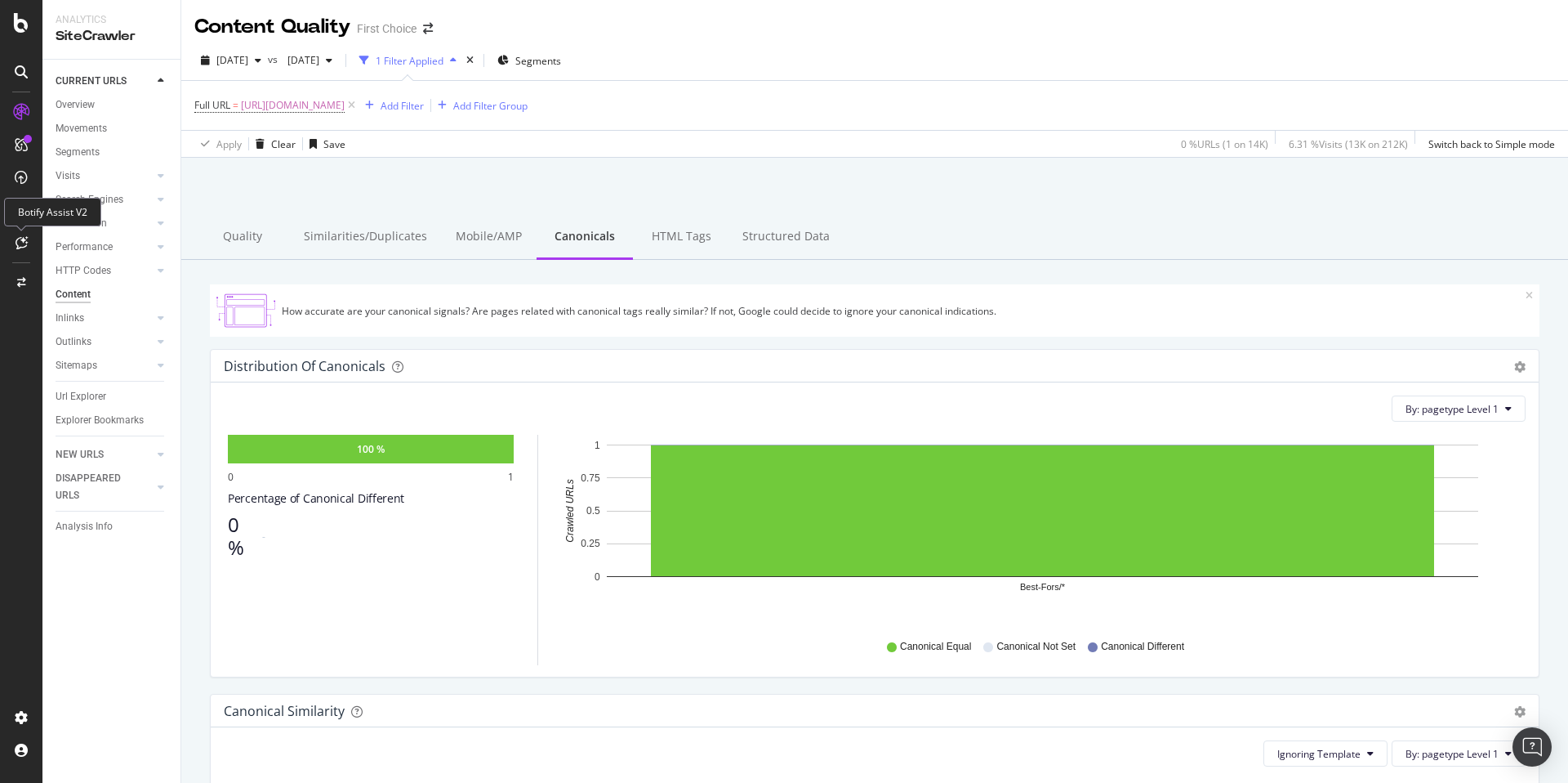
click at [23, 239] on icon at bounding box center [22, 243] width 12 height 13
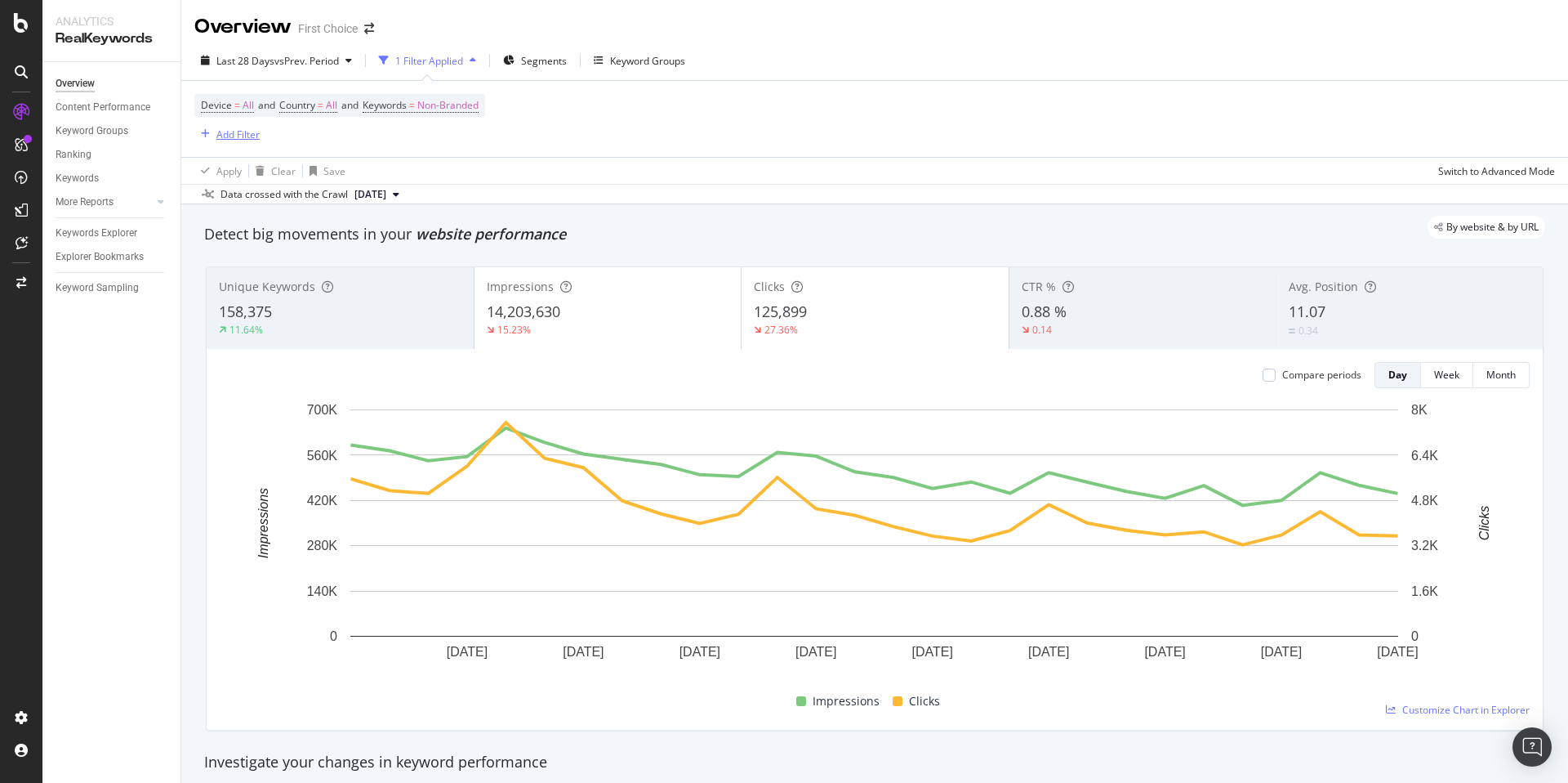
click at [234, 129] on div "Add Filter" at bounding box center [238, 134] width 43 height 14
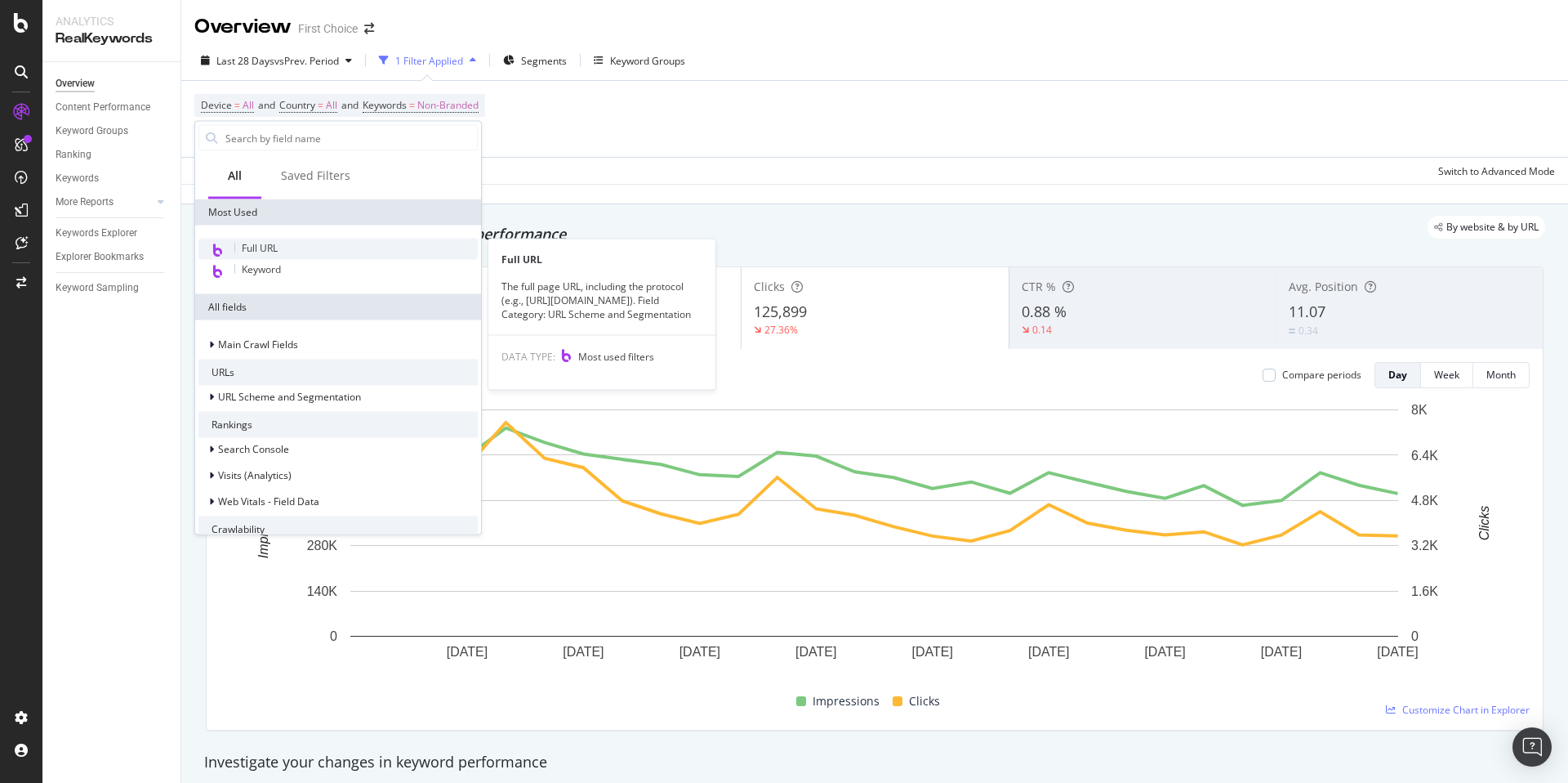
click at [257, 246] on span "Full URL" at bounding box center [260, 248] width 36 height 14
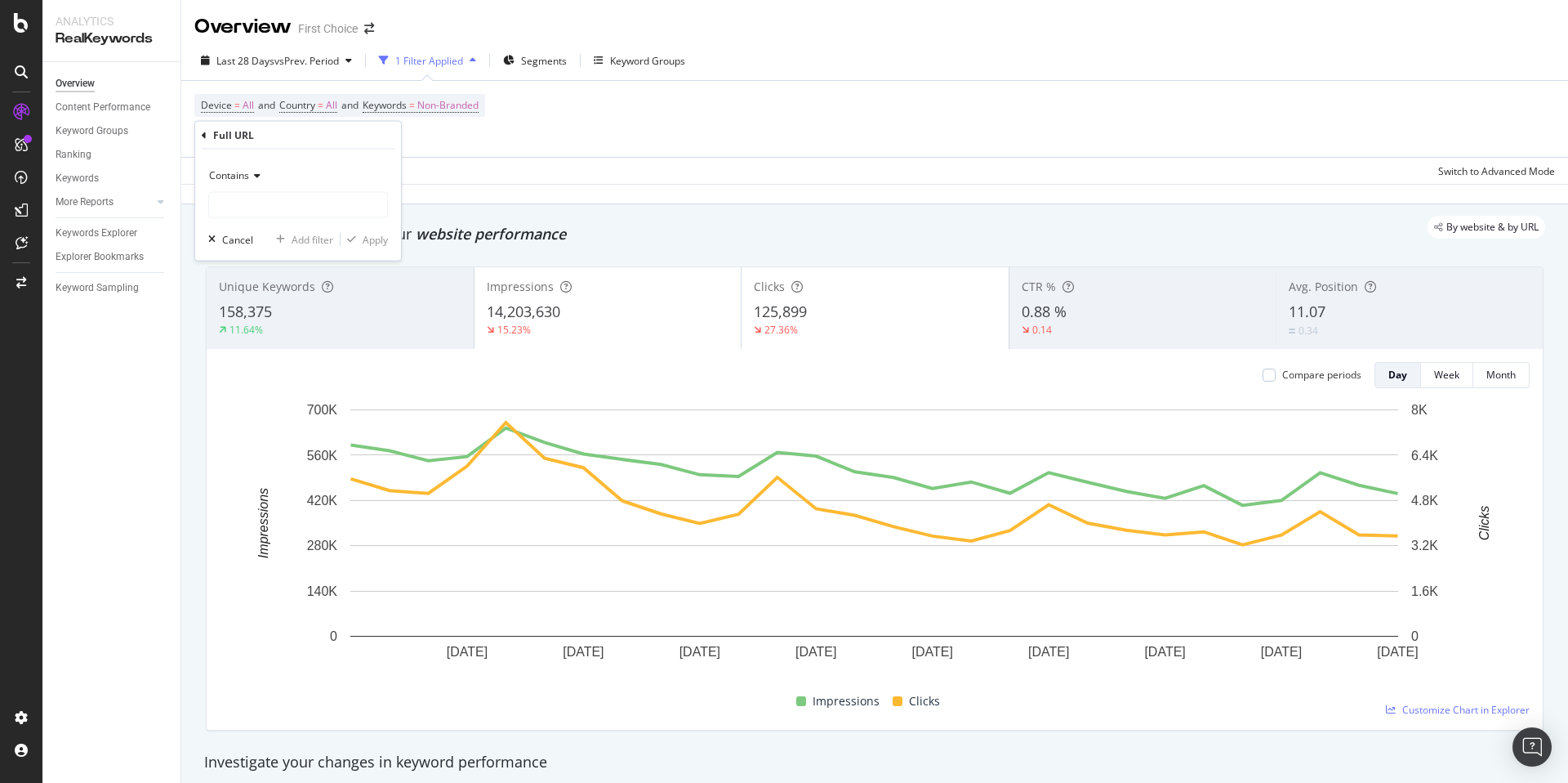
click at [240, 173] on span "Contains" at bounding box center [229, 175] width 40 height 14
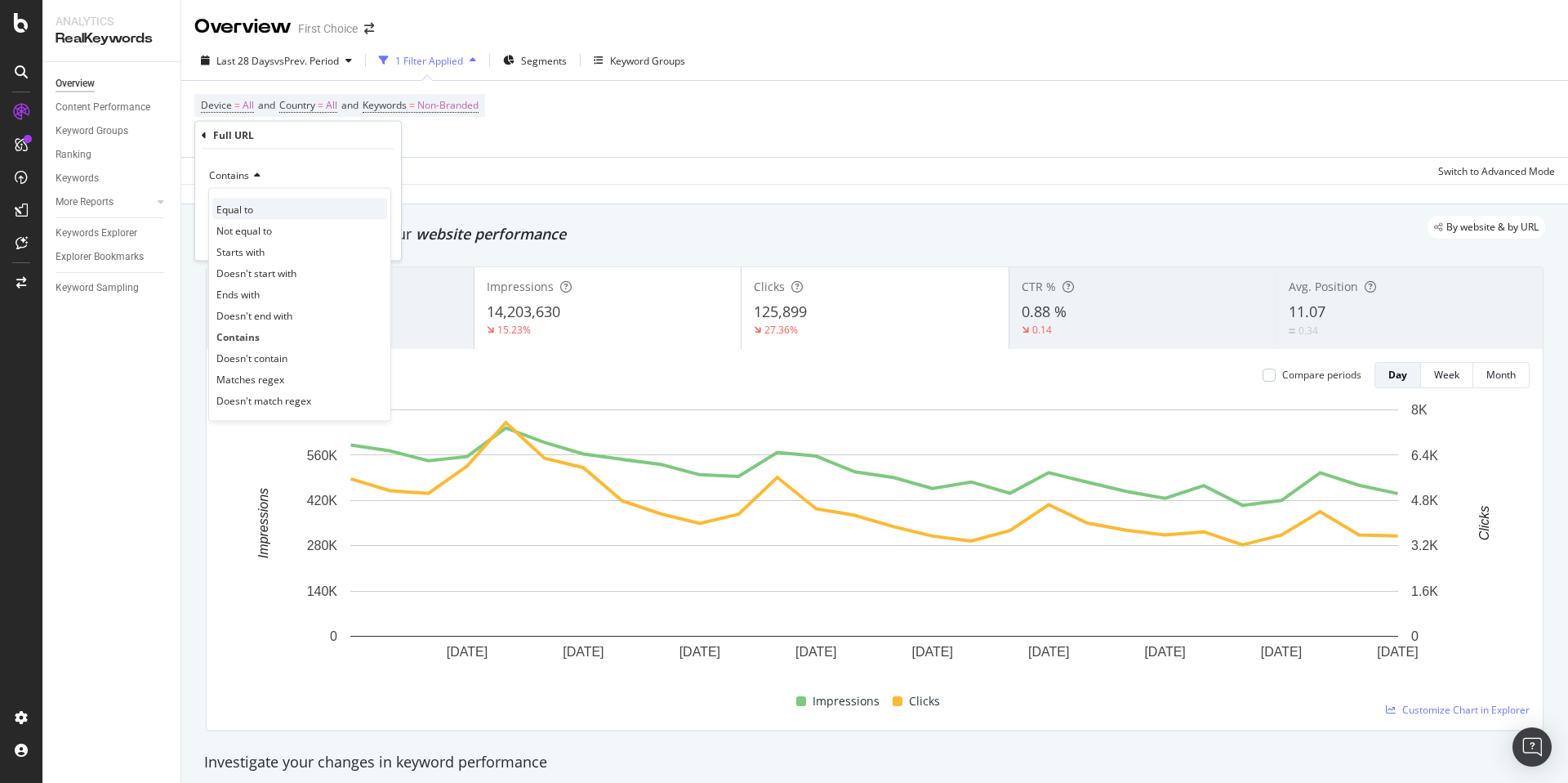
click at [241, 209] on span "Equal to" at bounding box center [235, 209] width 36 height 14
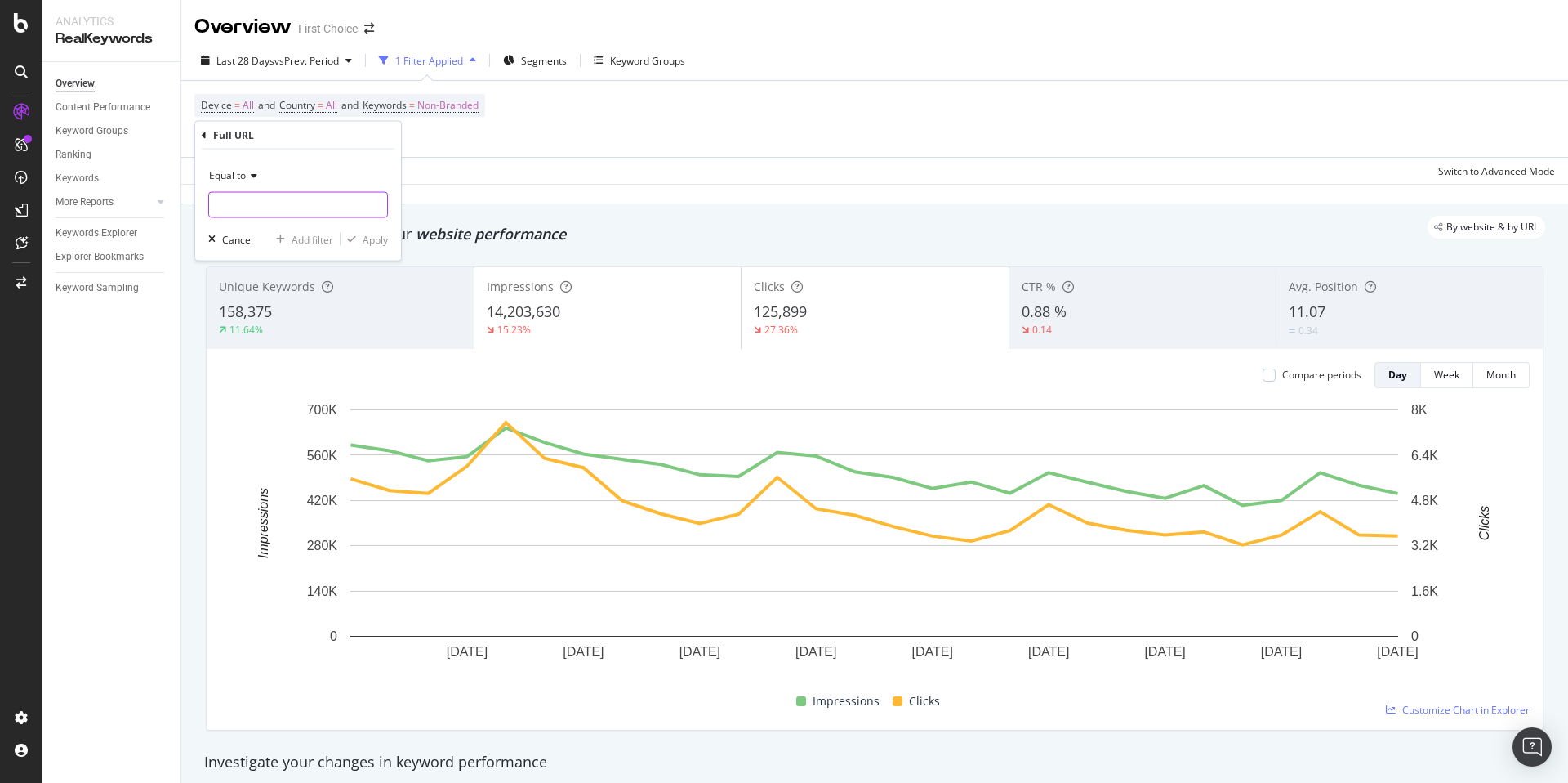
click at [248, 208] on input "text" at bounding box center [298, 205] width 178 height 26
paste input "[URL][DOMAIN_NAME]"
type input "[URL][DOMAIN_NAME]"
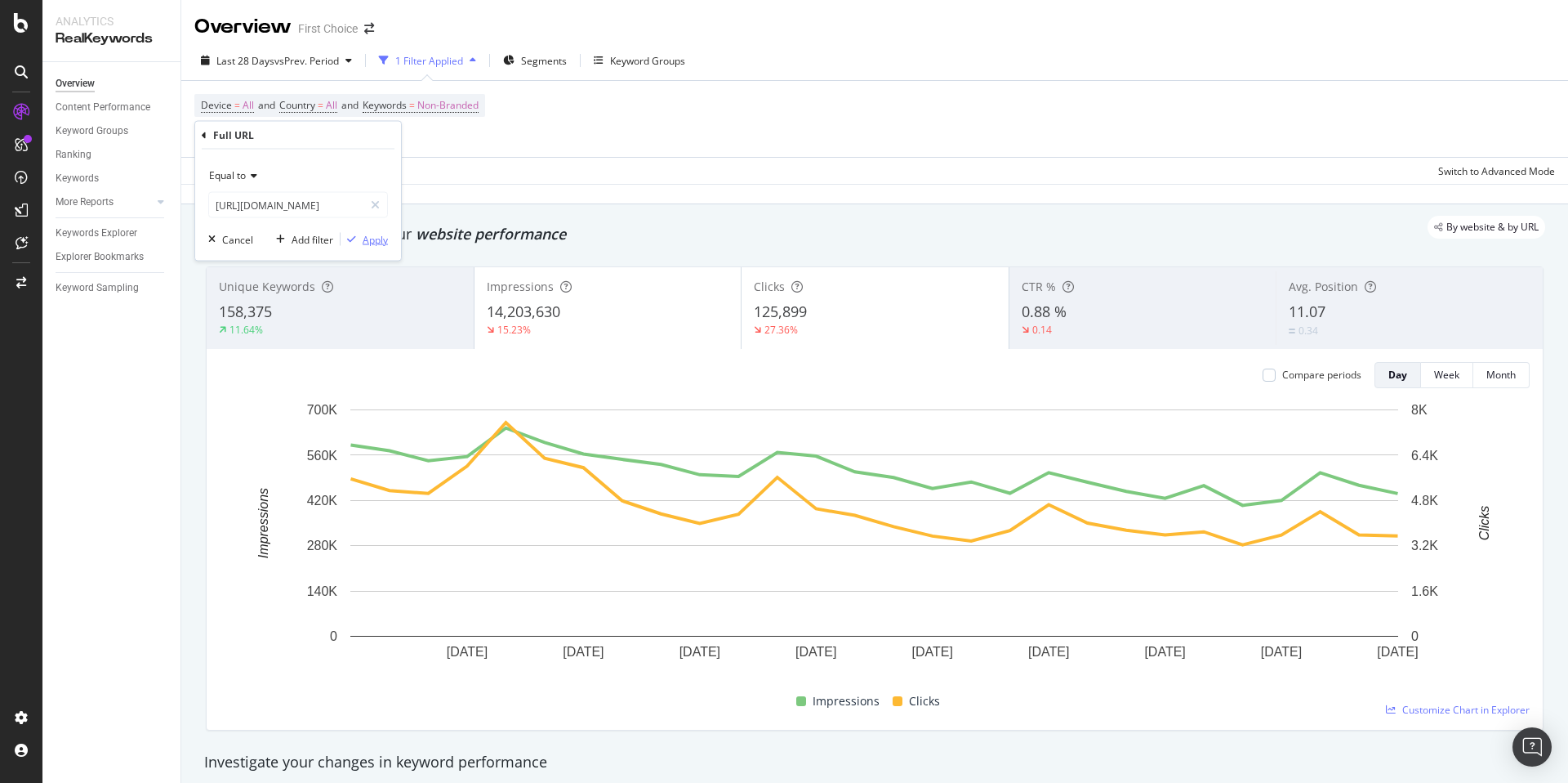
click at [372, 236] on div "Apply" at bounding box center [375, 239] width 25 height 14
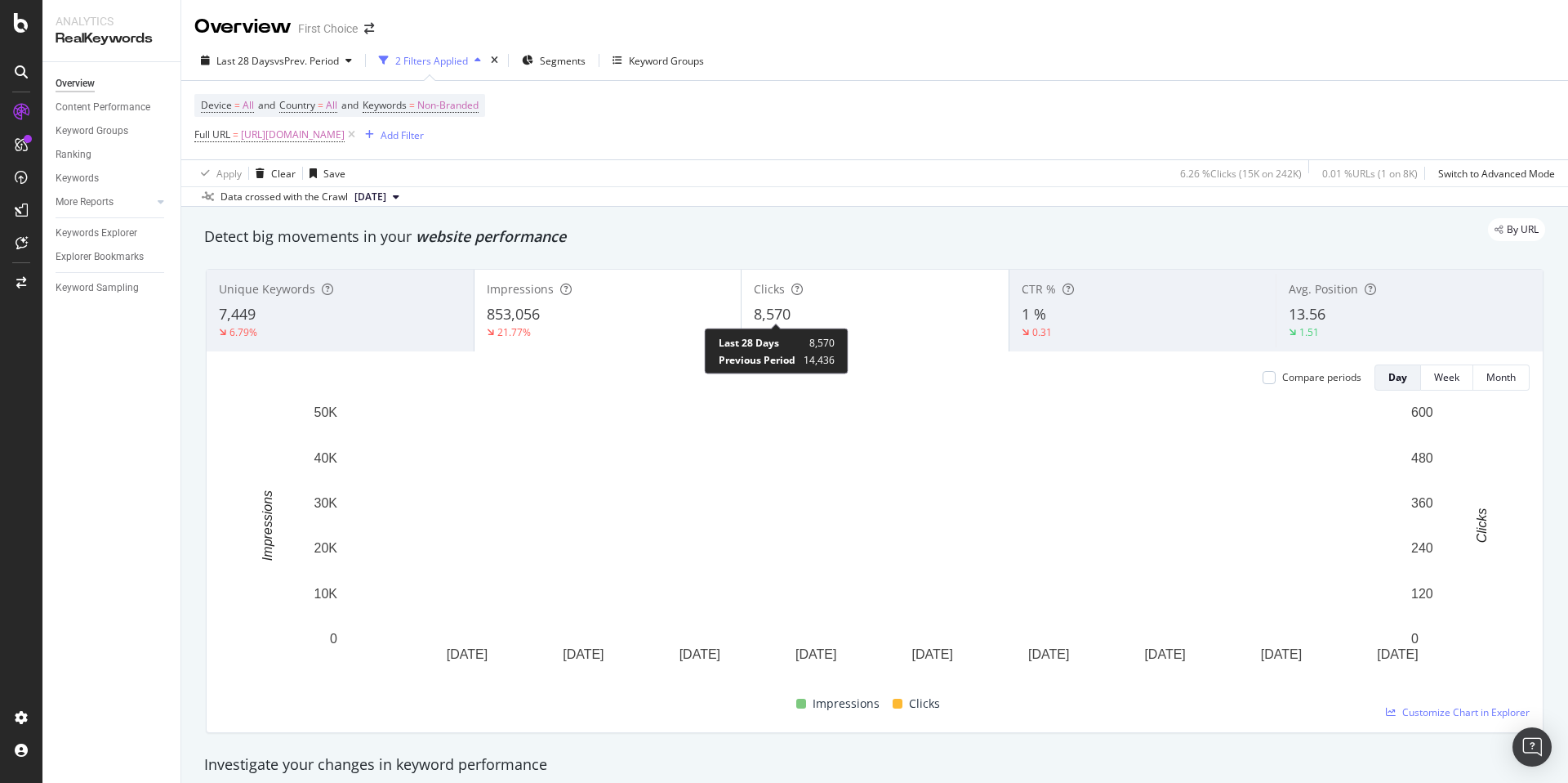
scroll to position [19, 0]
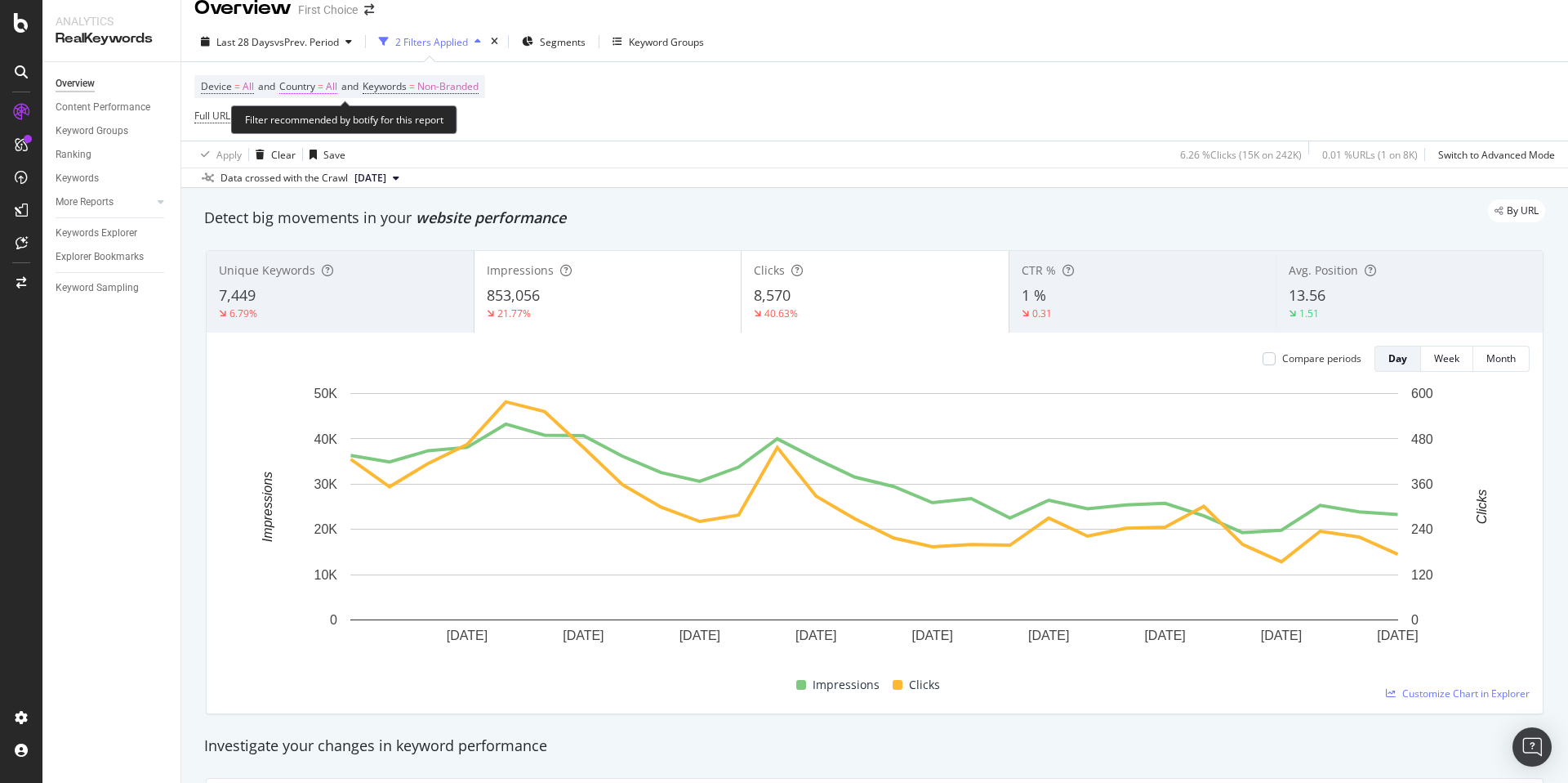
click at [338, 90] on span "All" at bounding box center [331, 87] width 11 height 23
click at [312, 123] on icon at bounding box center [315, 126] width 11 height 10
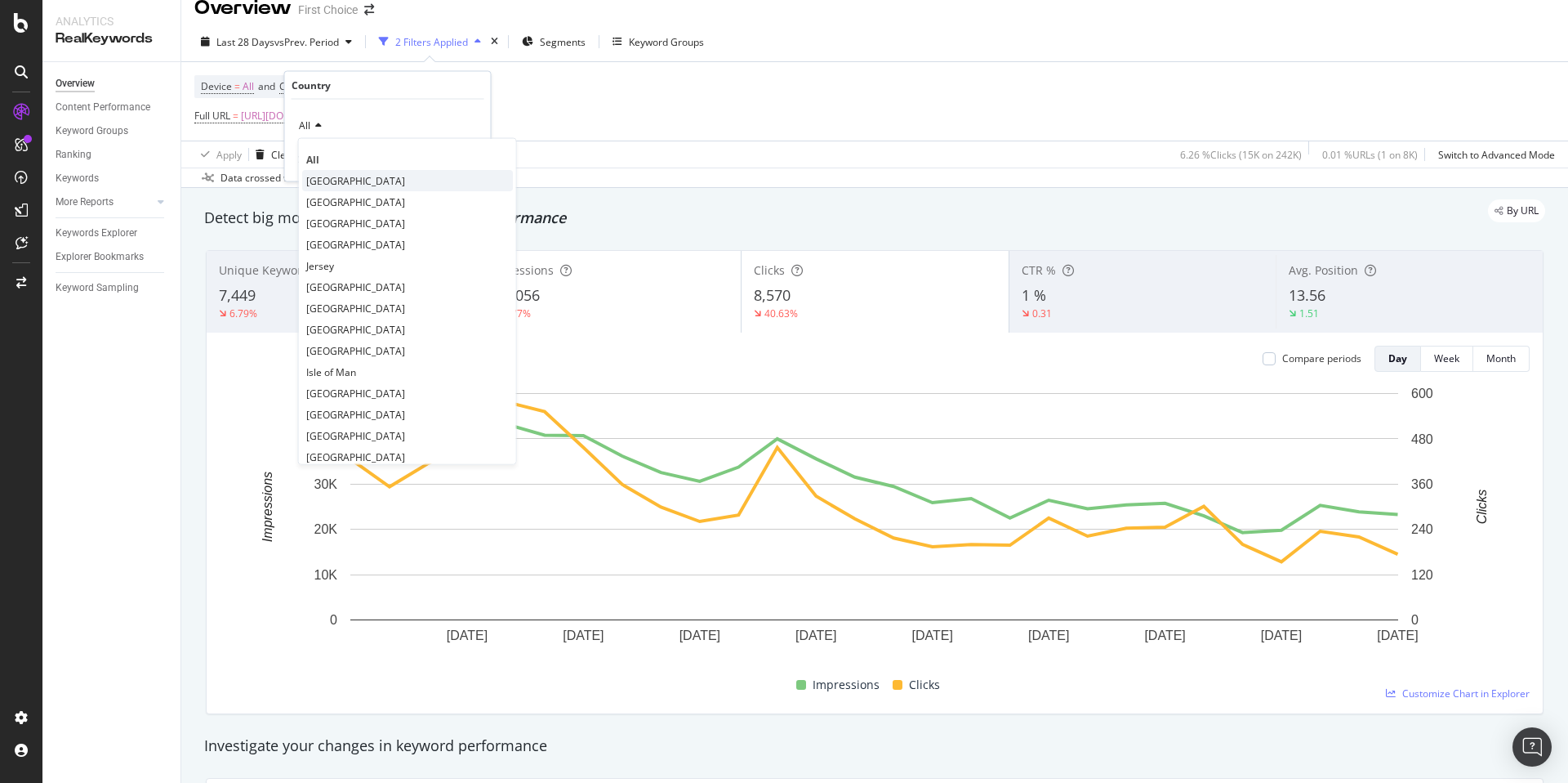
click at [331, 178] on span "United Kingdom" at bounding box center [356, 180] width 99 height 14
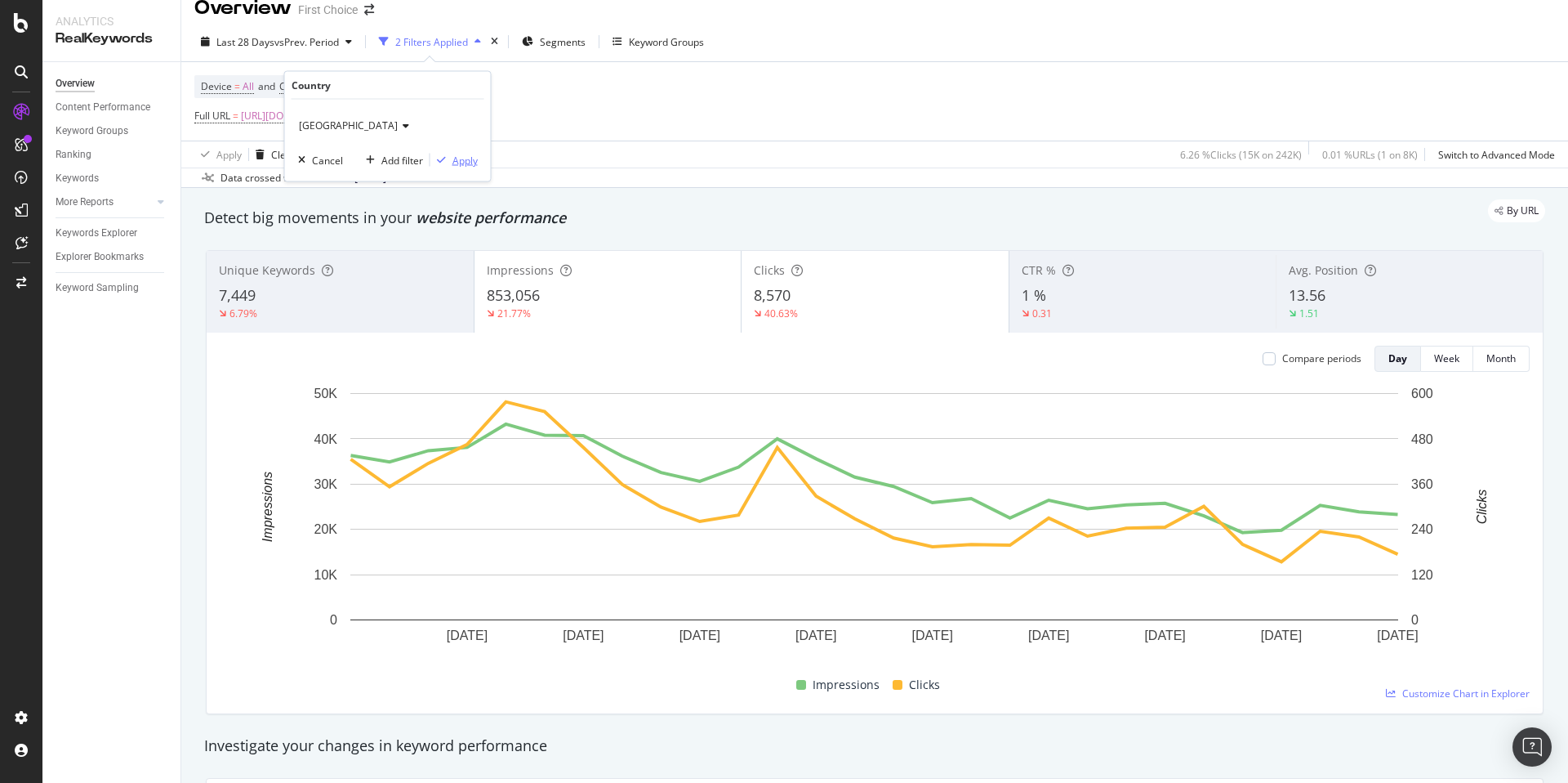
click at [459, 160] on div "Apply" at bounding box center [465, 159] width 25 height 14
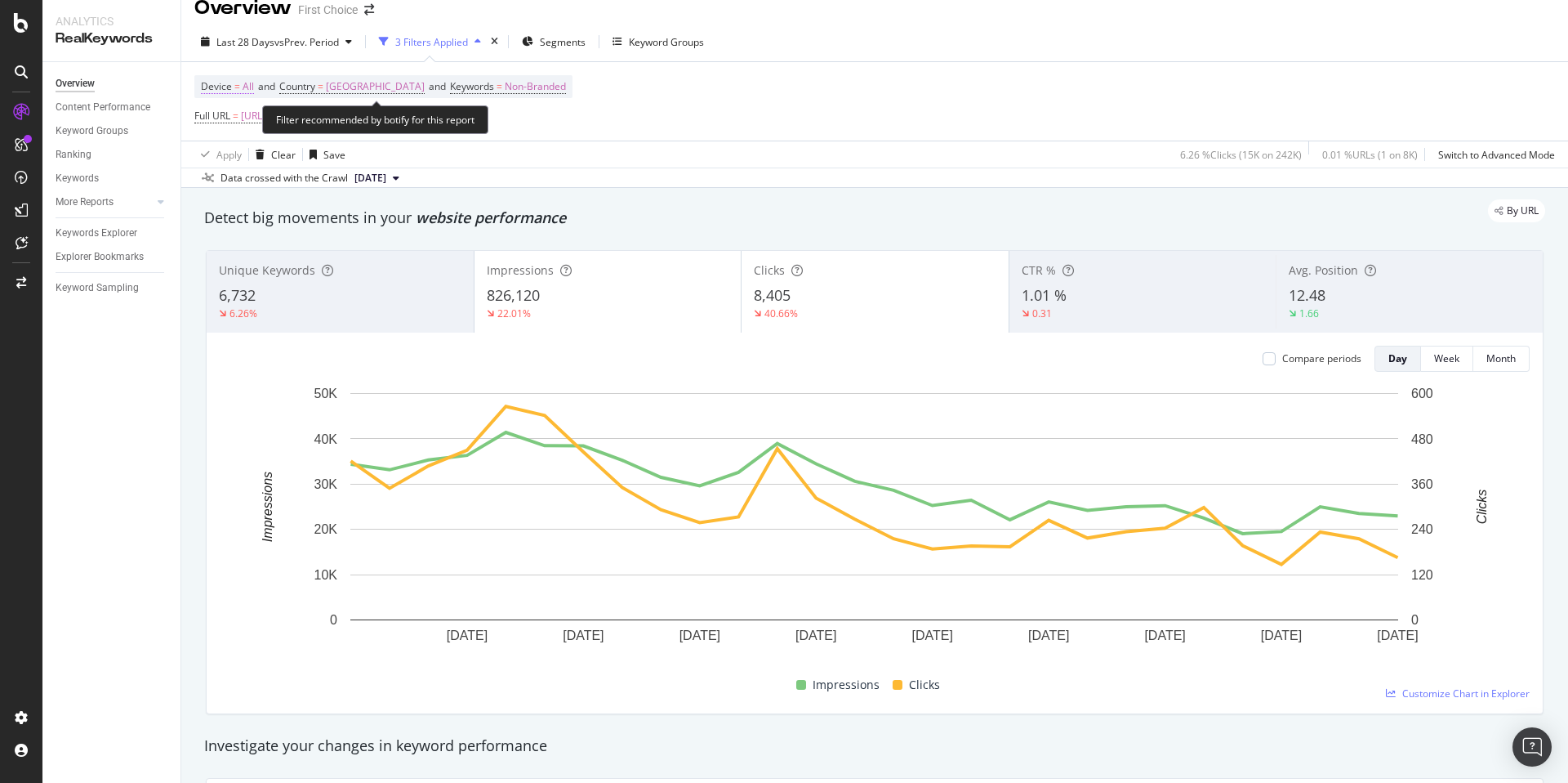
click at [228, 88] on span "Device" at bounding box center [216, 86] width 31 height 14
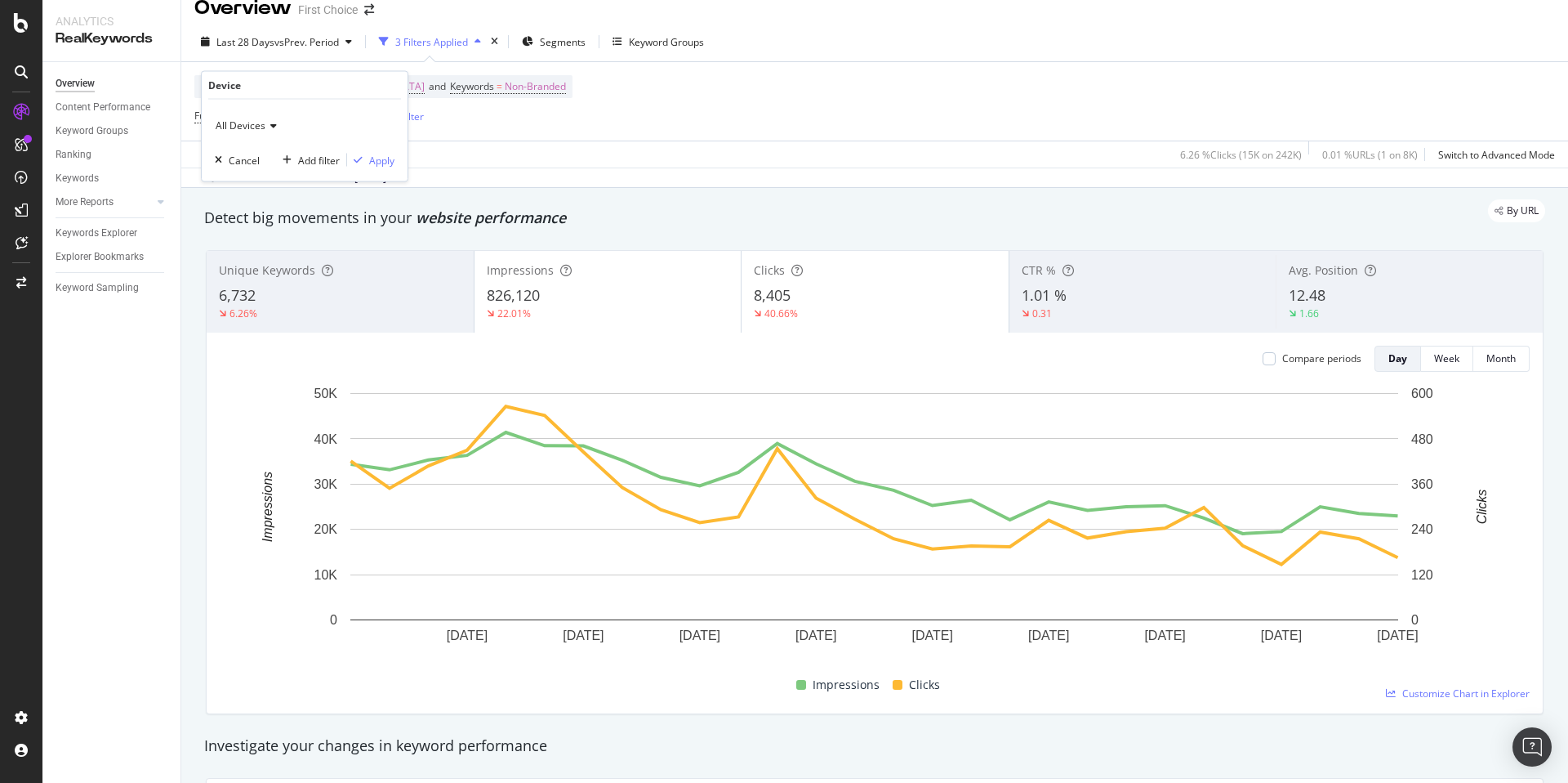
click at [248, 122] on span "All Devices" at bounding box center [241, 126] width 50 height 14
click at [245, 197] on span "Mobile" at bounding box center [238, 201] width 31 height 14
click at [383, 163] on div "Apply" at bounding box center [381, 159] width 25 height 14
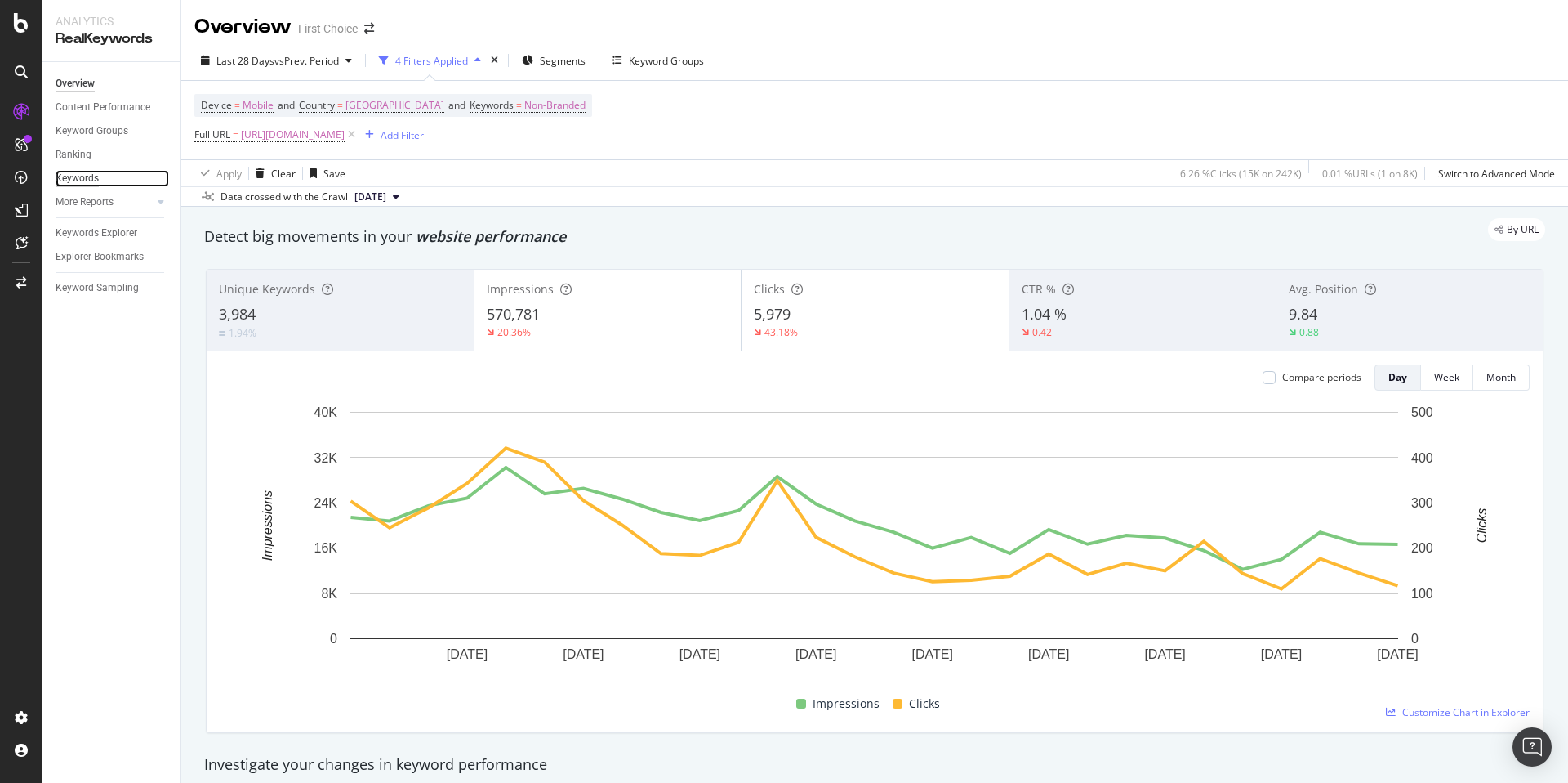
click at [85, 177] on div "Keywords" at bounding box center [77, 178] width 43 height 17
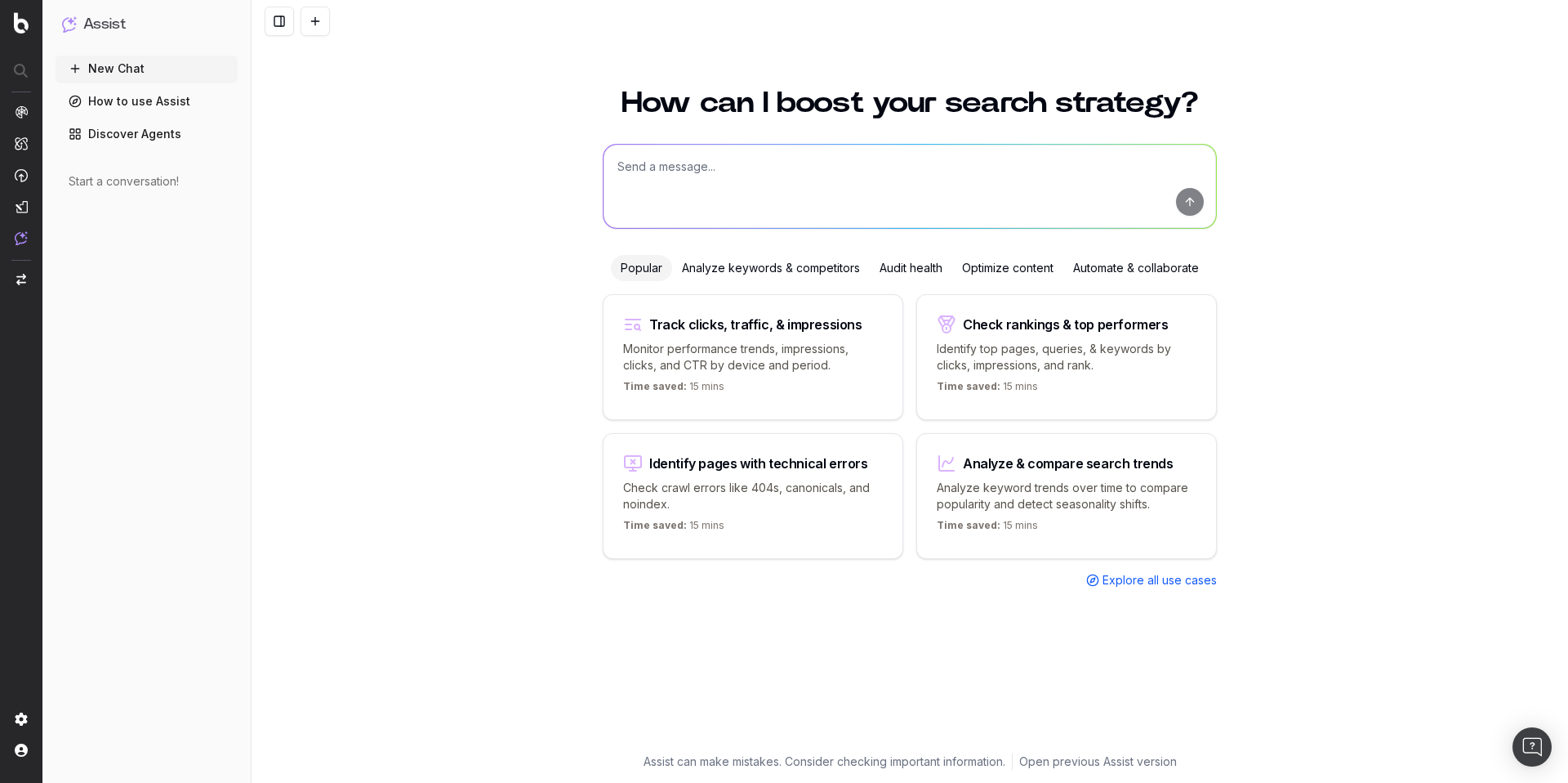
click at [608, 215] on textarea at bounding box center [909, 186] width 612 height 83
type textarea "w"
click at [1180, 281] on div "Automate & collaborate" at bounding box center [1136, 268] width 145 height 26
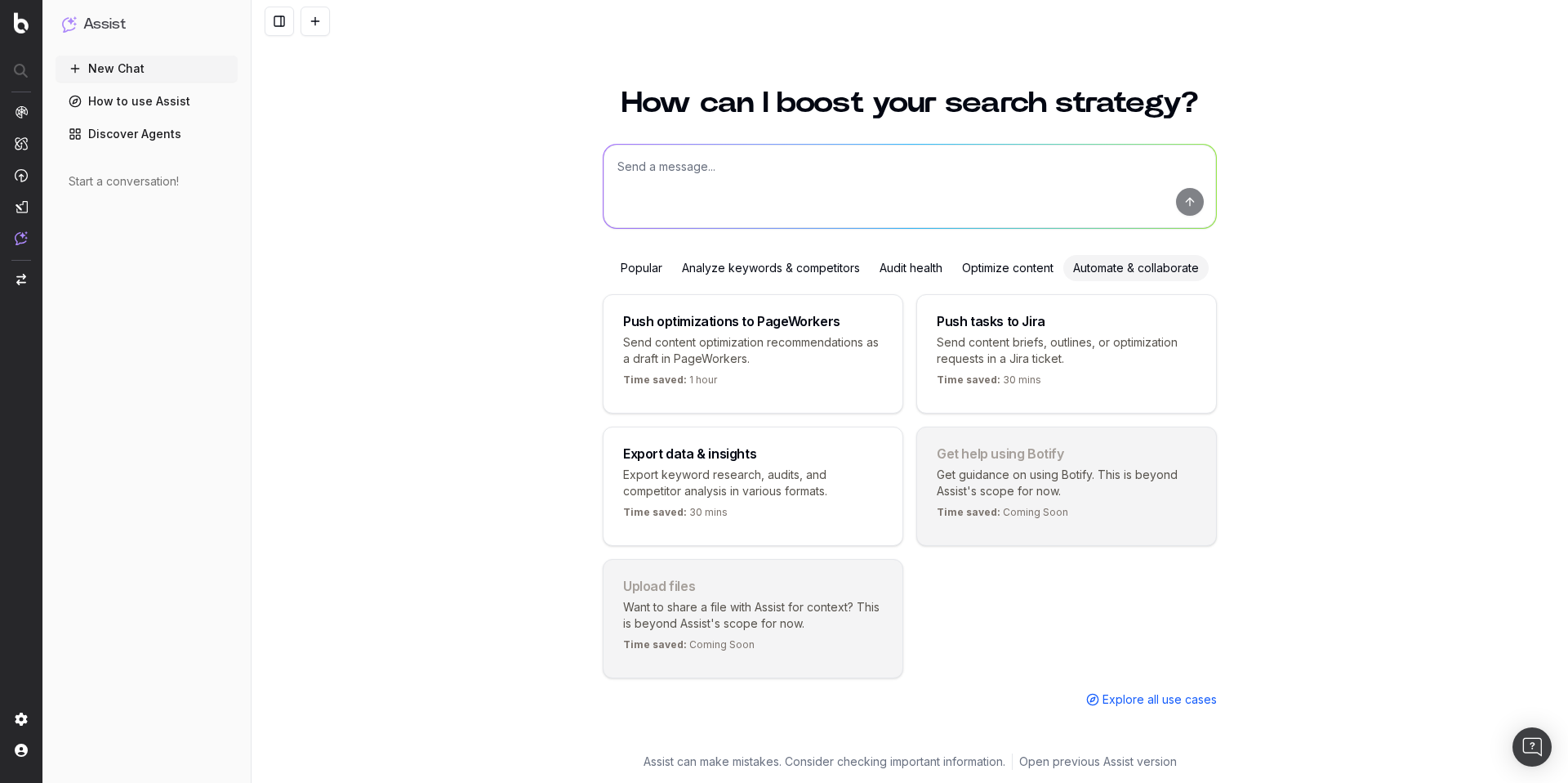
scroll to position [146, 0]
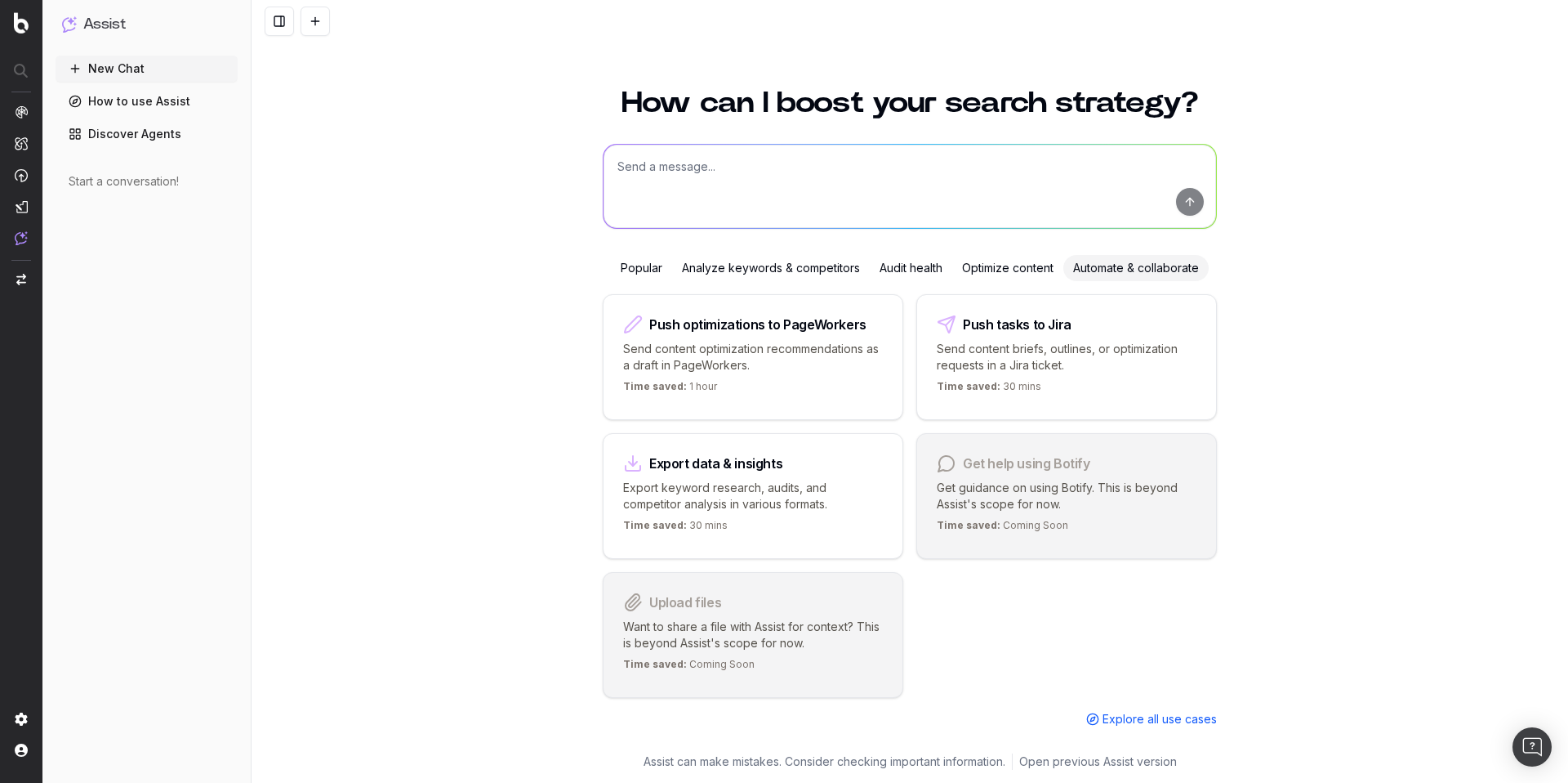
click at [611, 255] on div "Popular" at bounding box center [642, 268] width 61 height 26
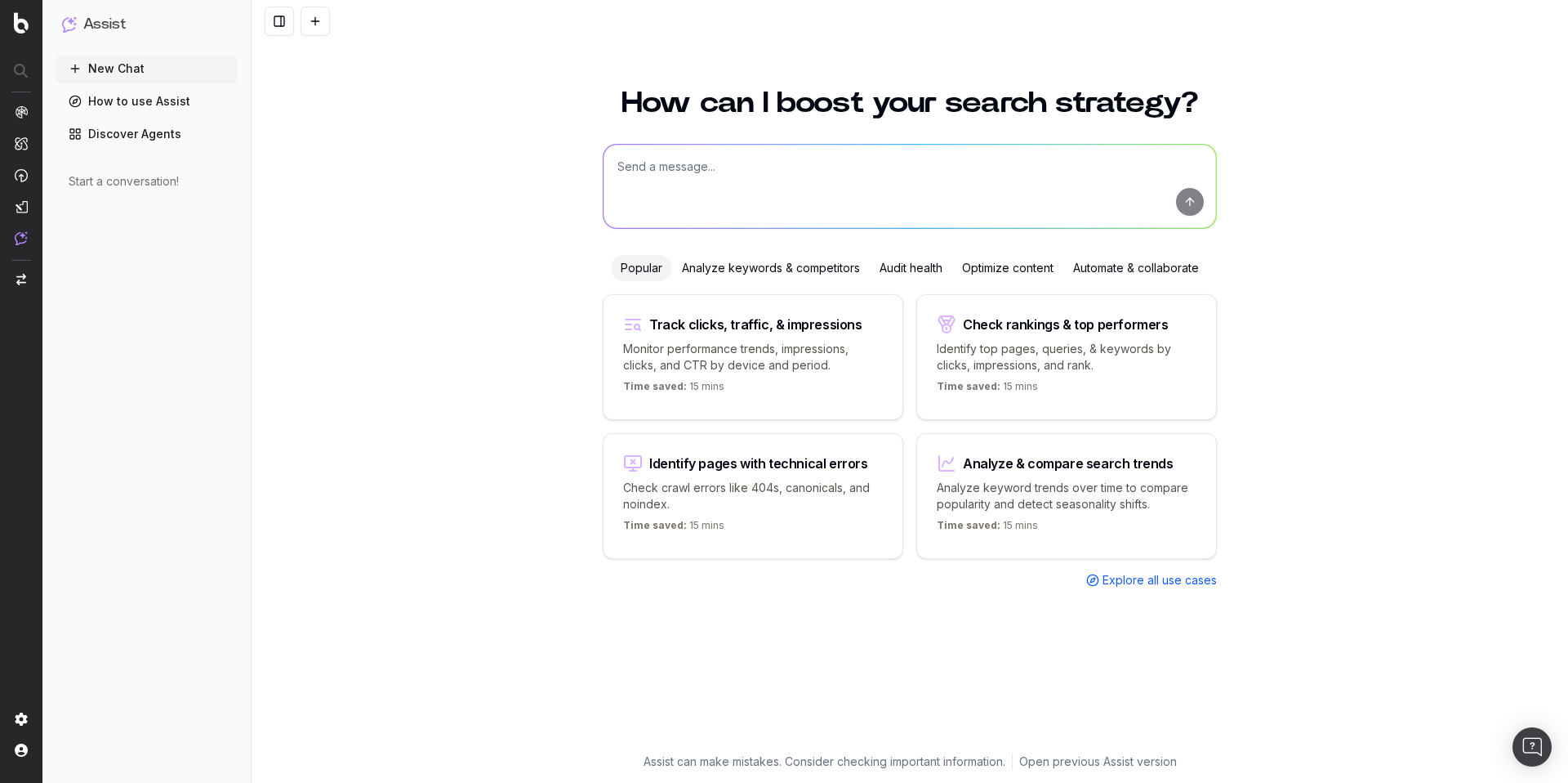
click at [927, 281] on div "Audit health" at bounding box center [910, 268] width 82 height 26
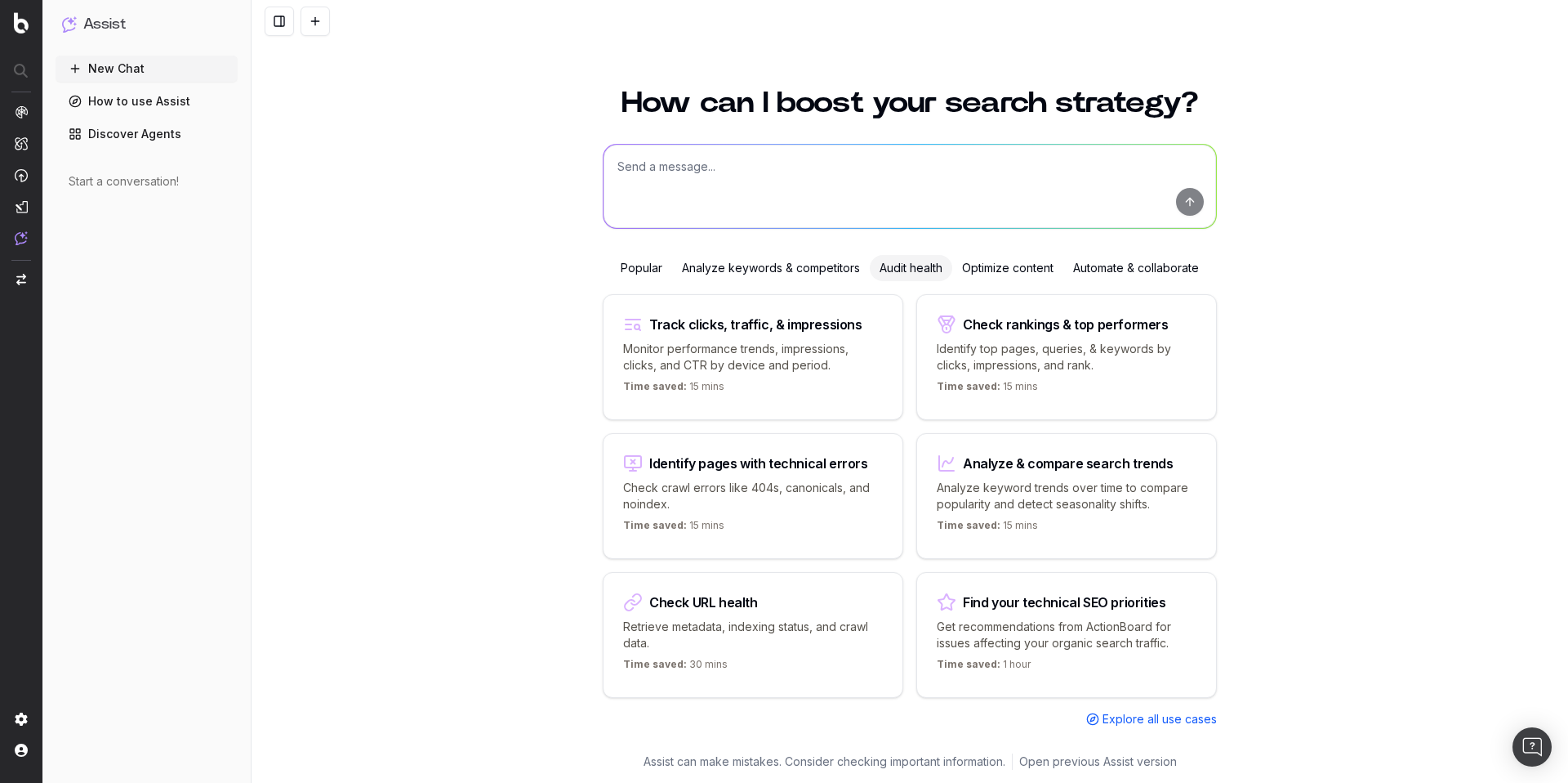
click at [668, 219] on textarea at bounding box center [909, 186] width 612 height 83
click at [697, 609] on div "Check URL health" at bounding box center [703, 602] width 108 height 13
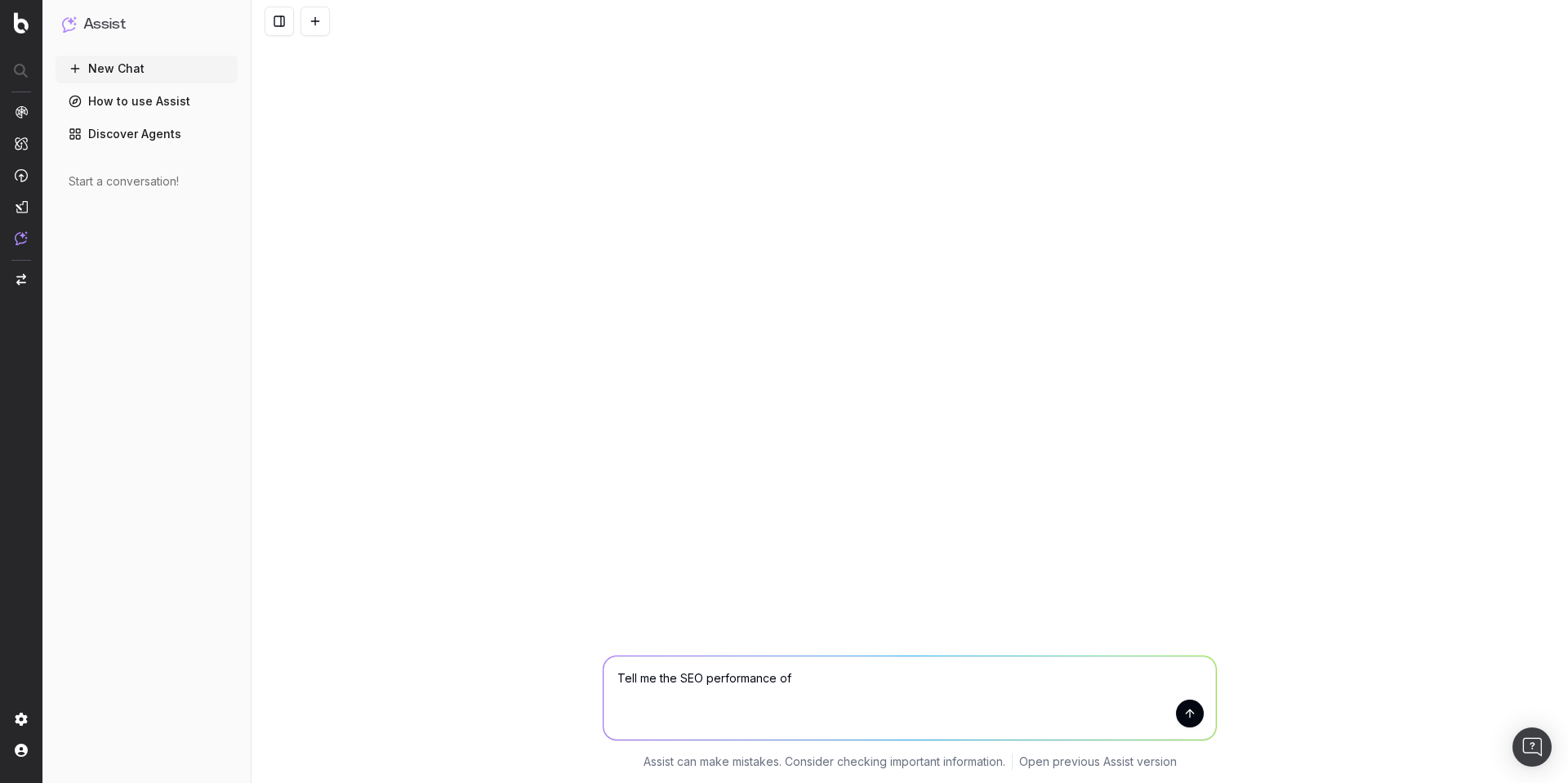
paste textarea "[URL][DOMAIN_NAME]"
type textarea "Tell me the SEO performance of https://www.firstchoice.co.uk/holiday/all-inclus…"
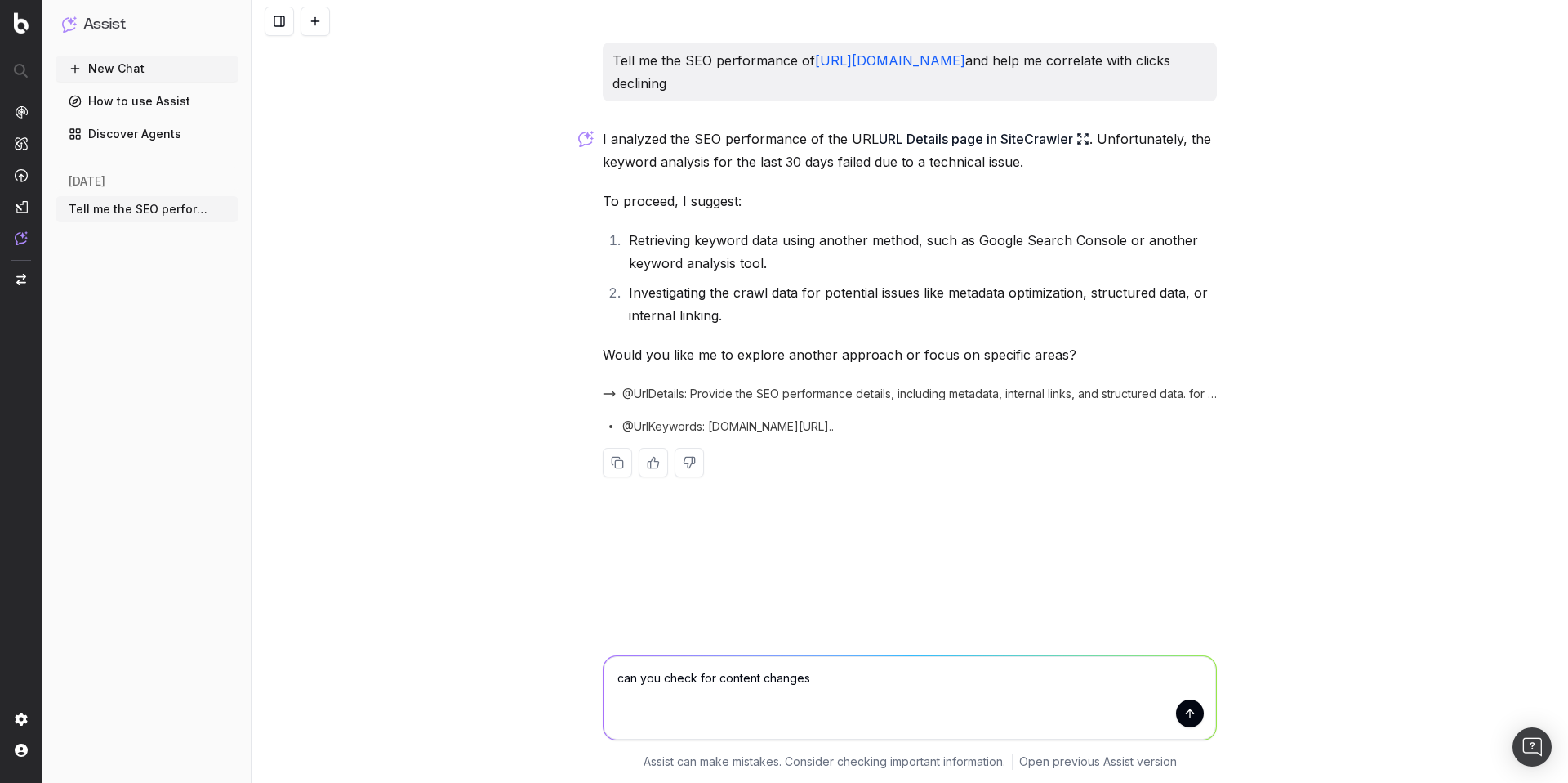
type textarea "can you check for content changes?"
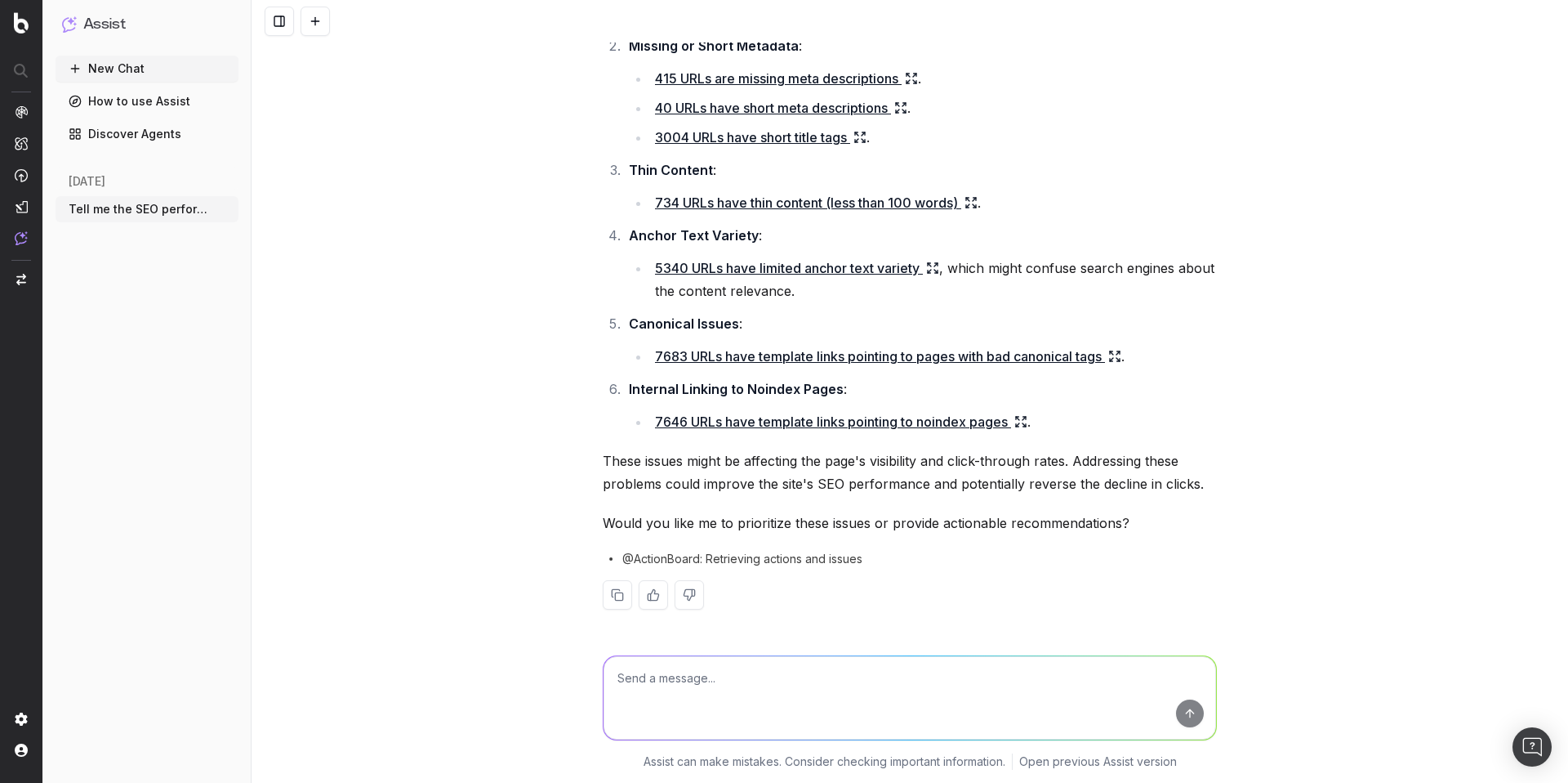
scroll to position [1034, 0]
click at [645, 662] on textarea at bounding box center [909, 697] width 612 height 83
type textarea "c"
type textarea "changes just on https://www.firstchoice.co.uk/holiday/all-inclusive-holidays"
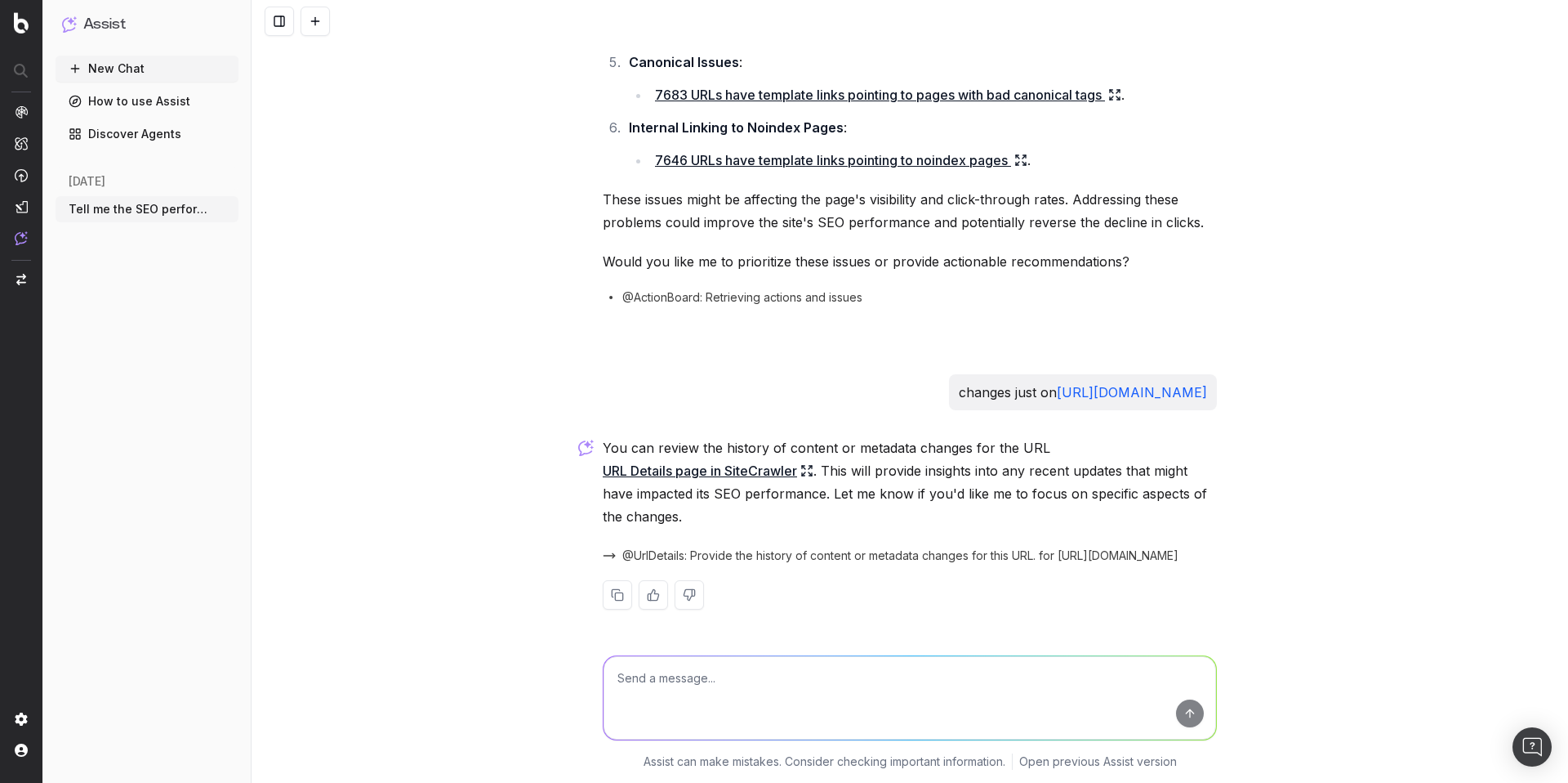
scroll to position [1361, 0]
click at [758, 459] on link "URL Details page in SiteCrawler" at bounding box center [707, 470] width 210 height 23
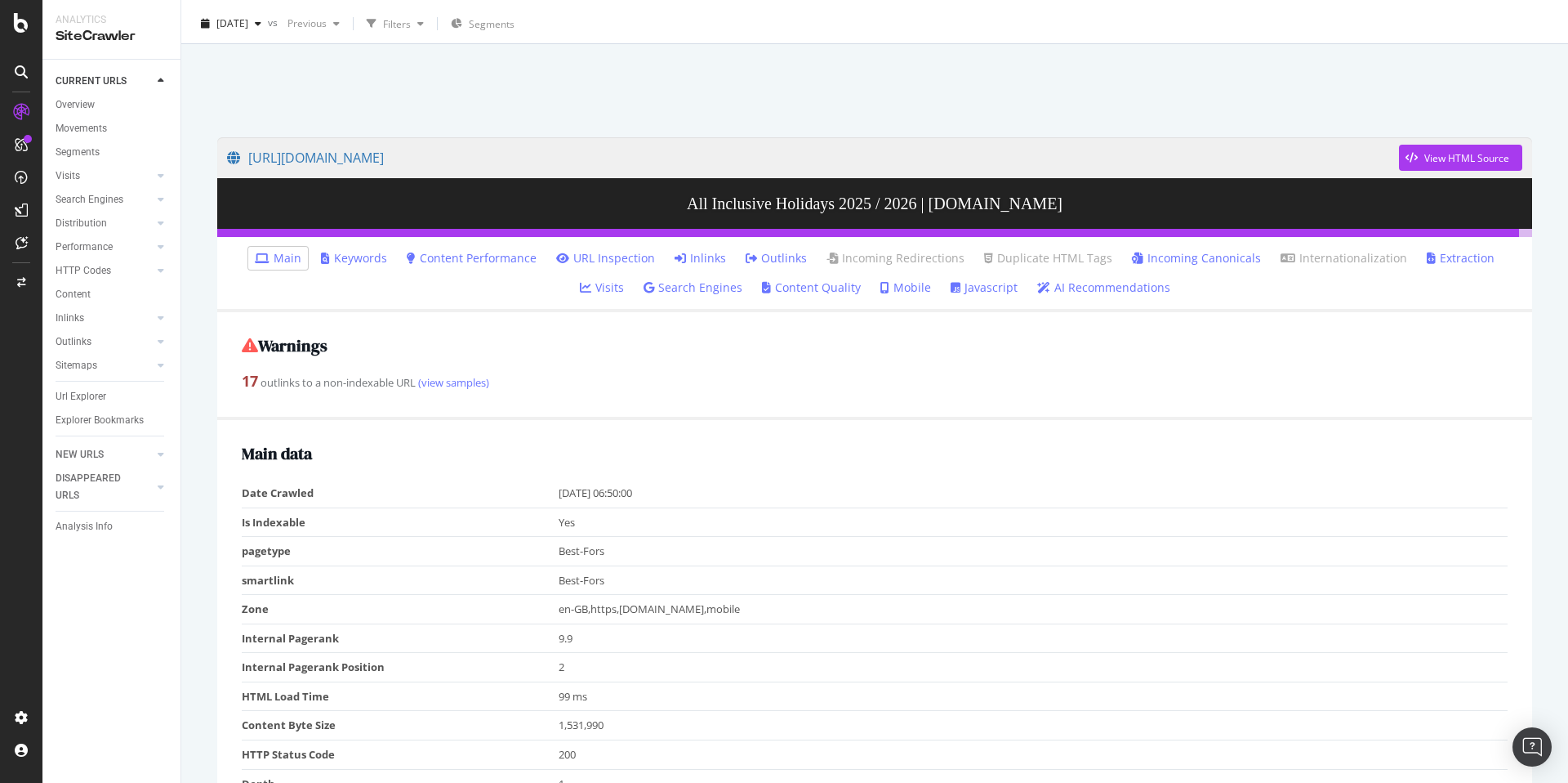
scroll to position [38, 0]
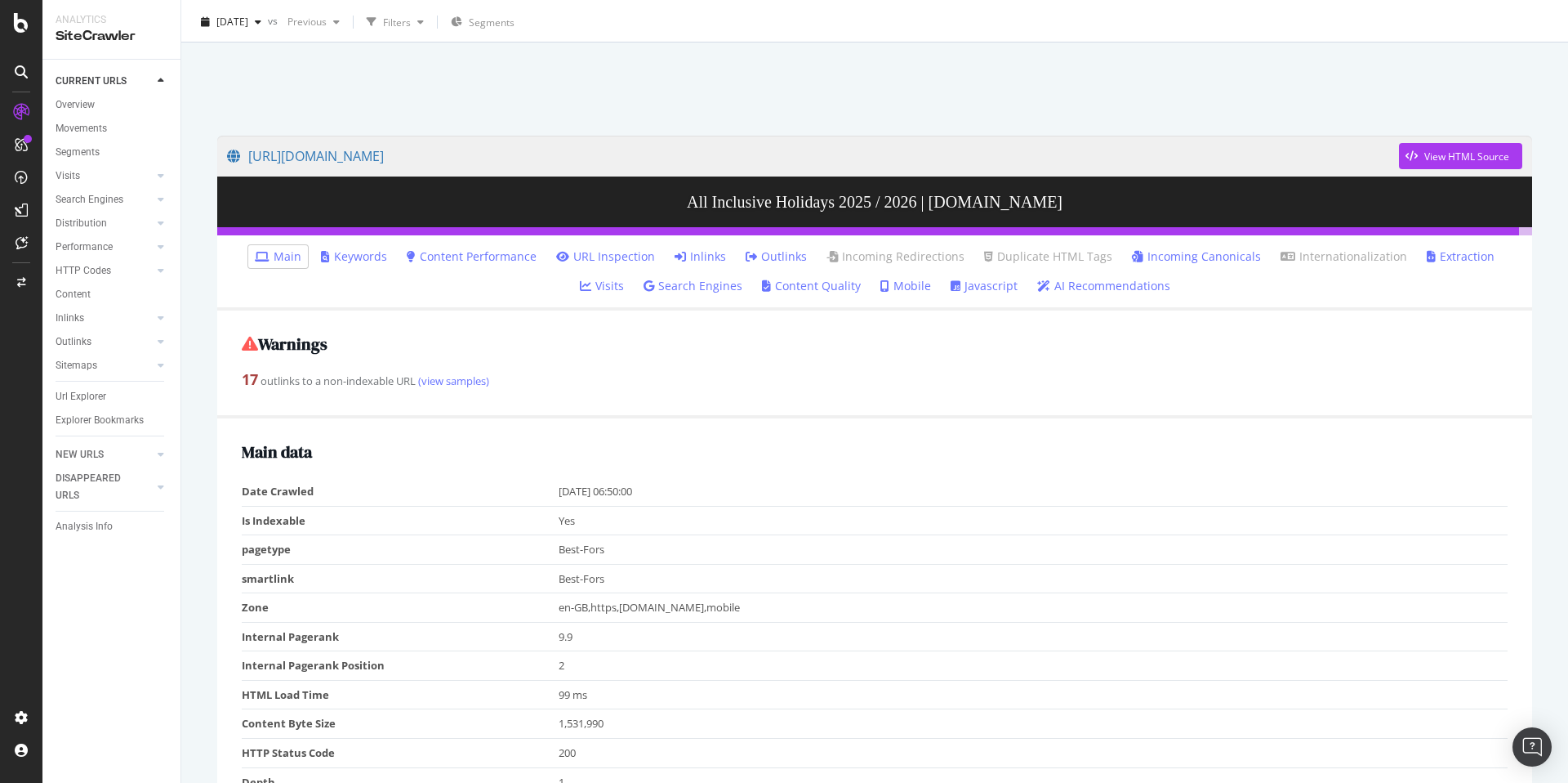
click at [881, 290] on link "Mobile" at bounding box center [906, 286] width 50 height 16
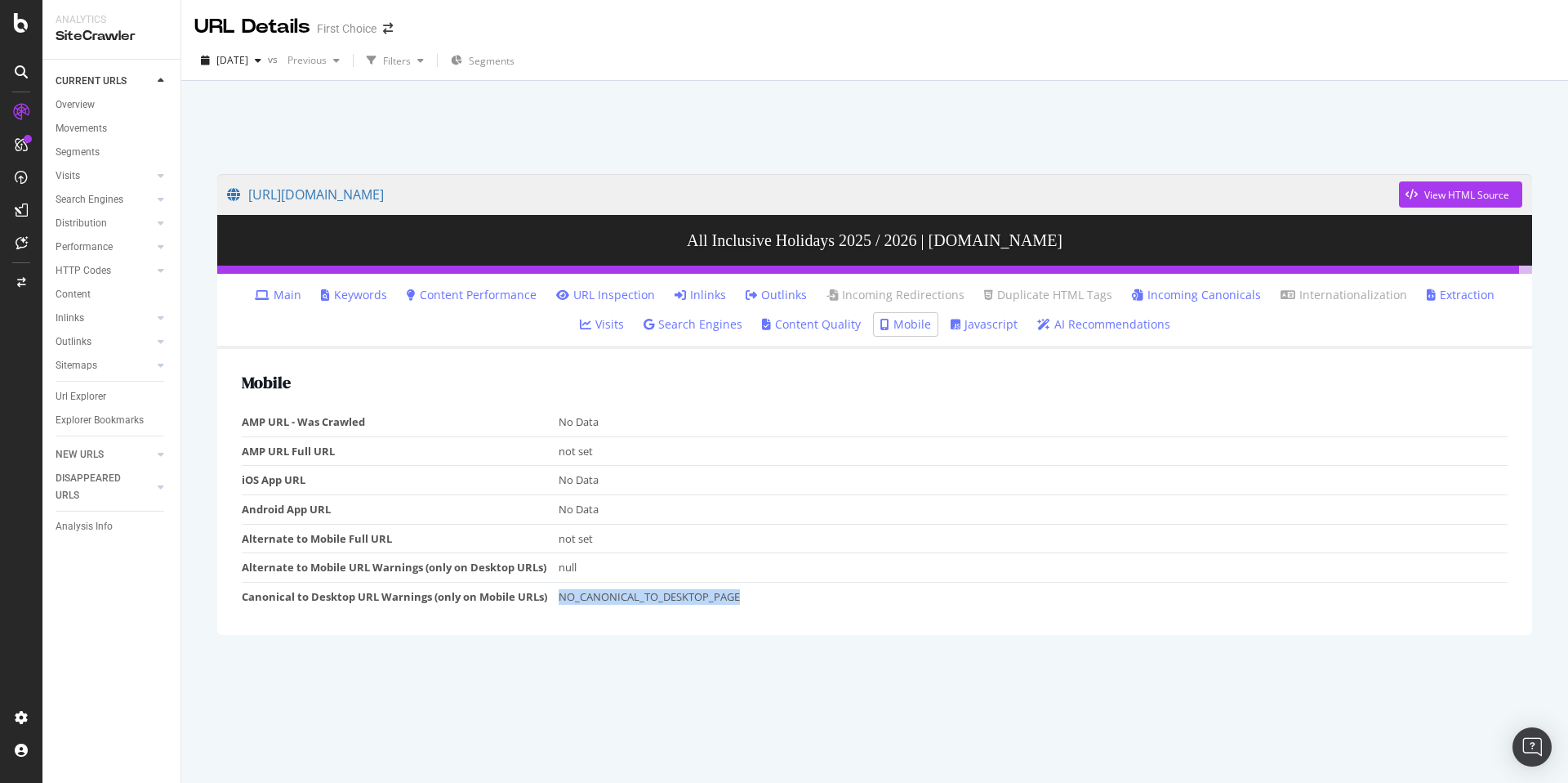
drag, startPoint x: 601, startPoint y: 599, endPoint x: 763, endPoint y: 600, distance: 162.0
click at [763, 600] on td "NO_CANONICAL_TO_DESKTOP_PAGE" at bounding box center [1033, 596] width 950 height 29
click at [789, 579] on td "null" at bounding box center [1033, 568] width 950 height 29
drag, startPoint x: 559, startPoint y: 599, endPoint x: 742, endPoint y: 599, distance: 183.0
click at [742, 599] on td "NO_CANONICAL_TO_DESKTOP_PAGE" at bounding box center [1033, 596] width 950 height 29
